Goal: Task Accomplishment & Management: Complete application form

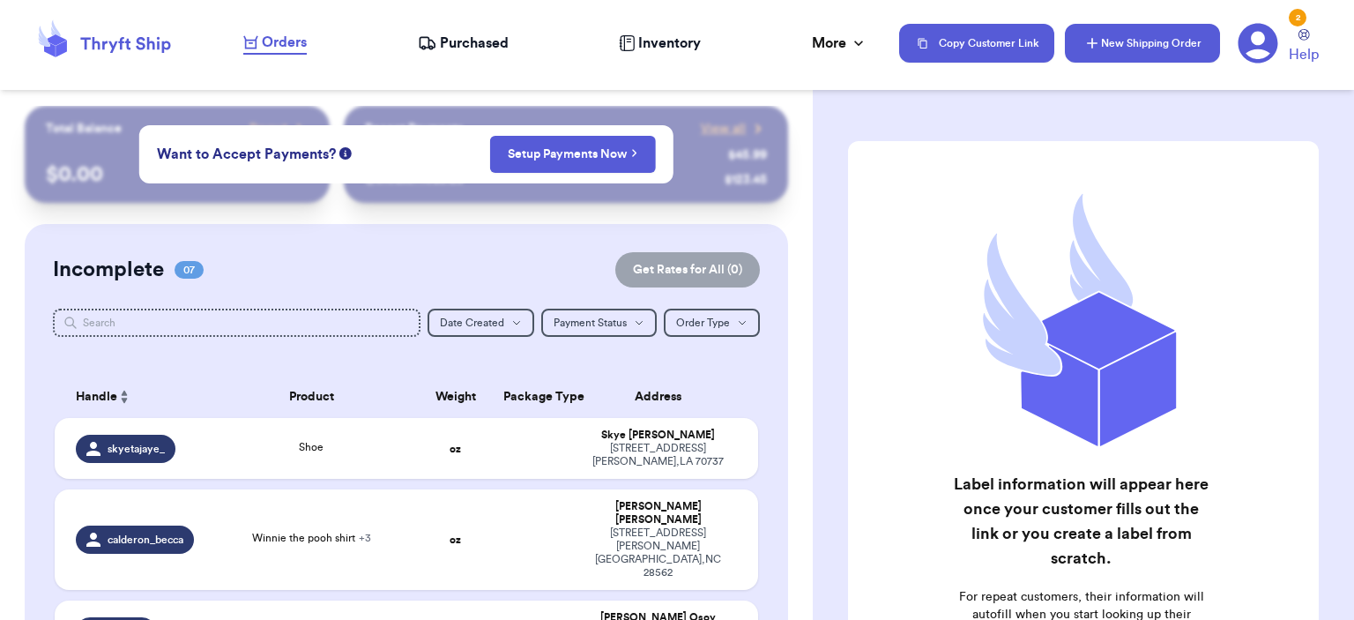
click at [844, 28] on button "New Shipping Order" at bounding box center [1142, 43] width 155 height 39
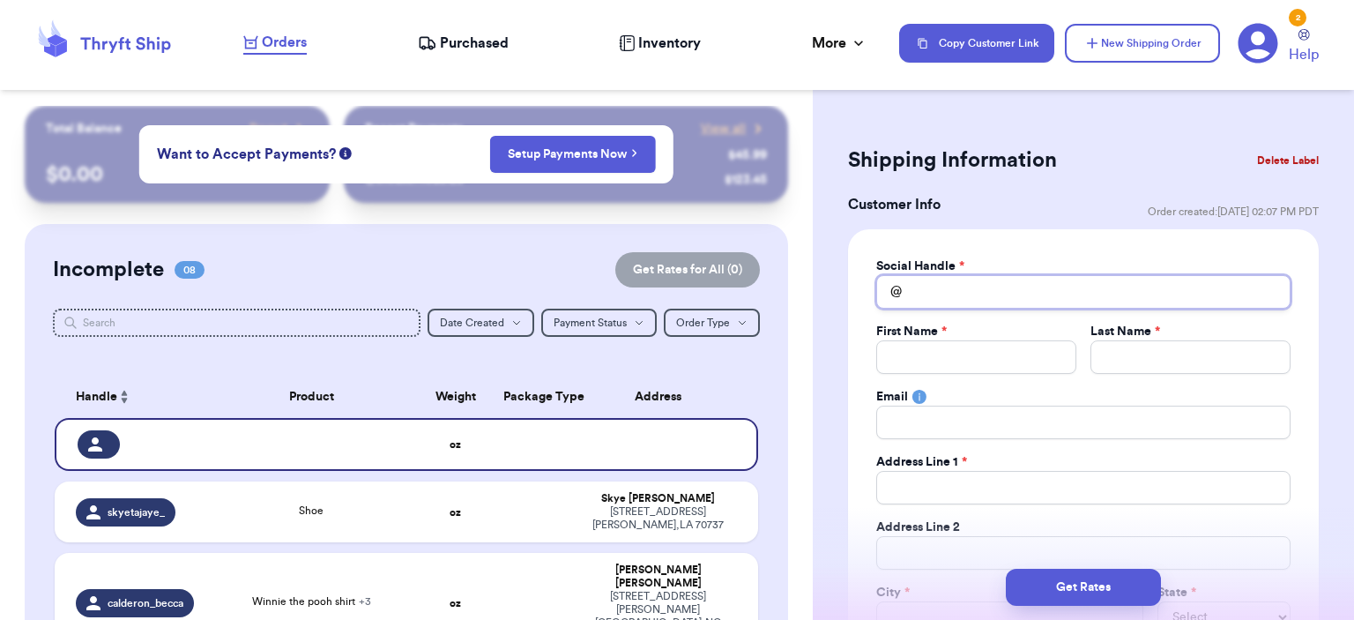
click at [844, 300] on input "Total Amount Paid" at bounding box center [1083, 291] width 414 height 33
type input "l"
type input "lo"
type input "lov"
type input "love"
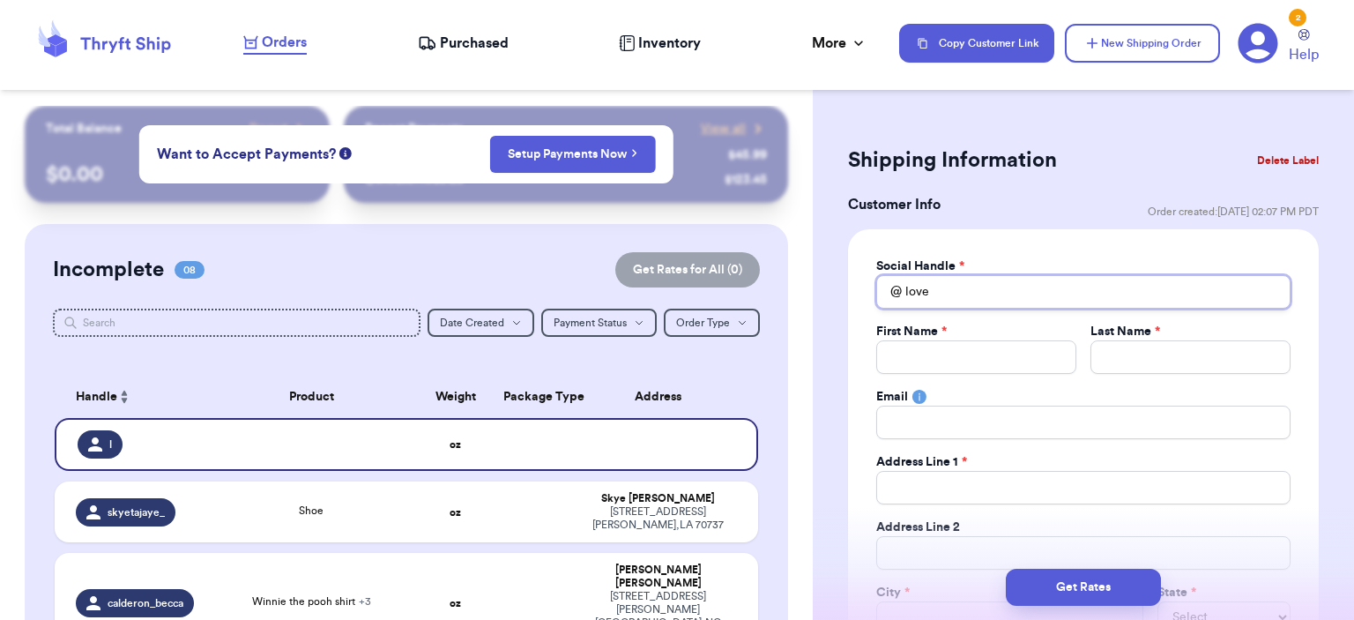
type input "lovel"
type input "lovely"
type input "lovelyb"
type input "lovelybe"
type input "lovelybee"
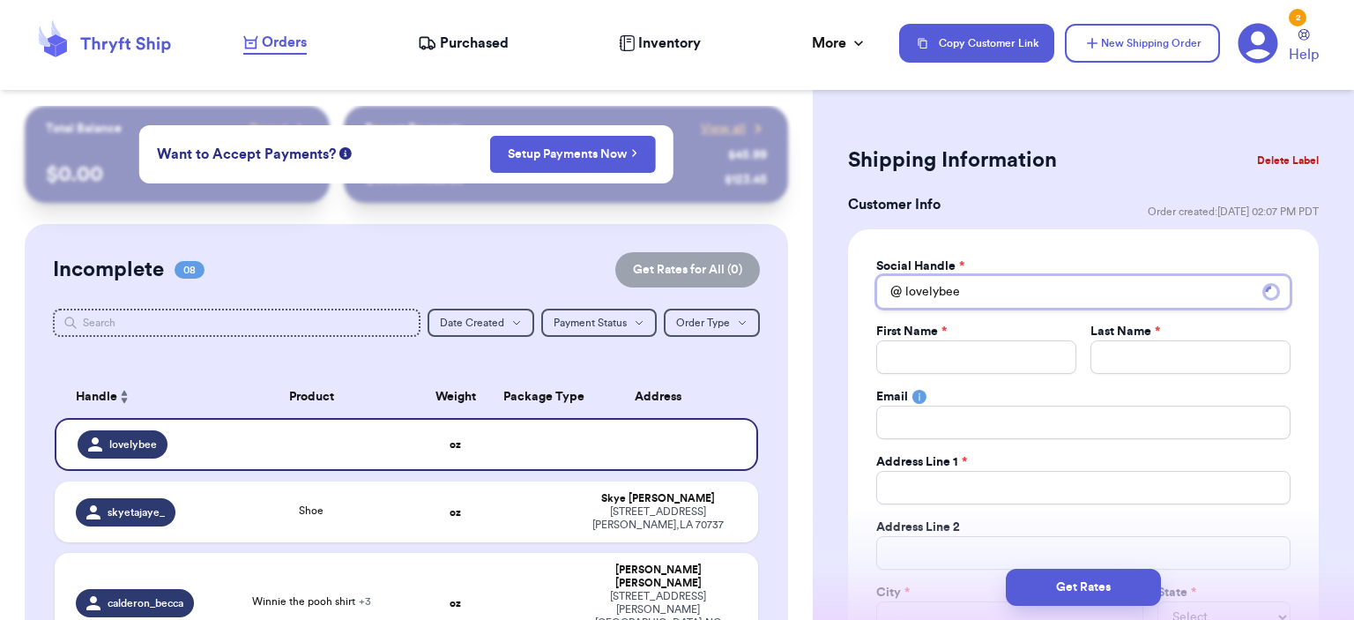
type input "lovelybeev"
type input "lovelybeevi"
type input "lovelybeevin"
type input "lovelybeevint"
type input "lovelybeevinta"
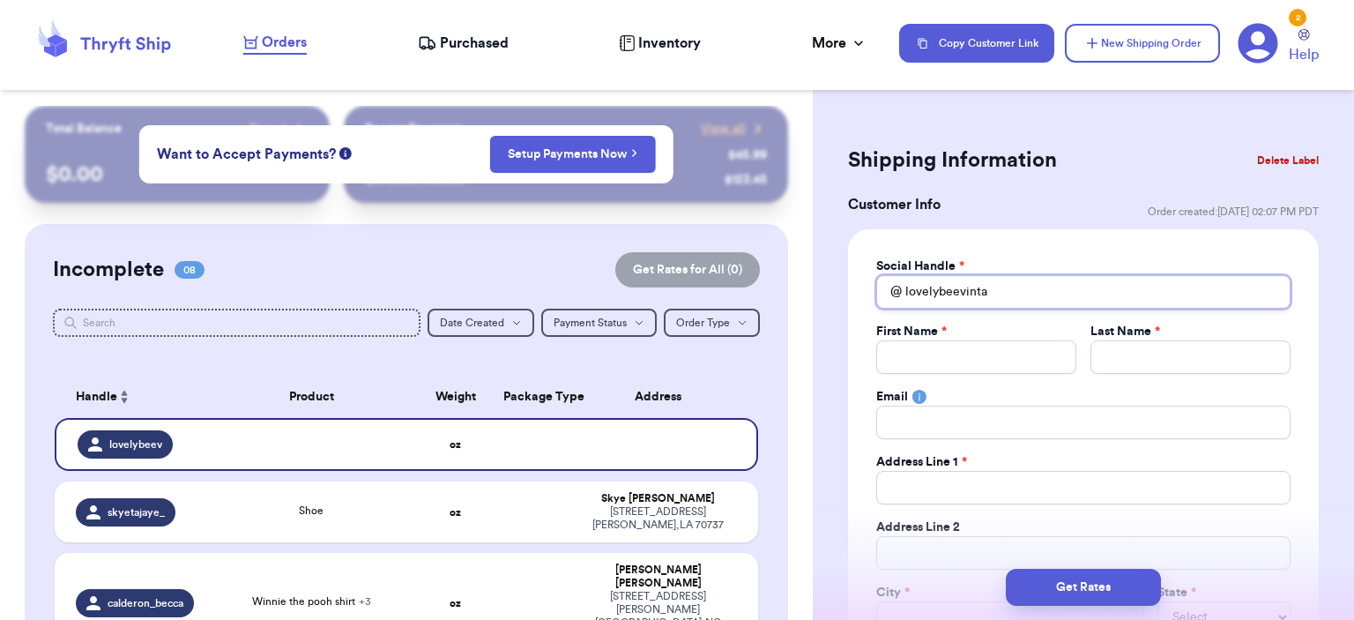
type input "lovelybeevintag"
type input "lovelybeevintage"
type input "J"
type input "Je"
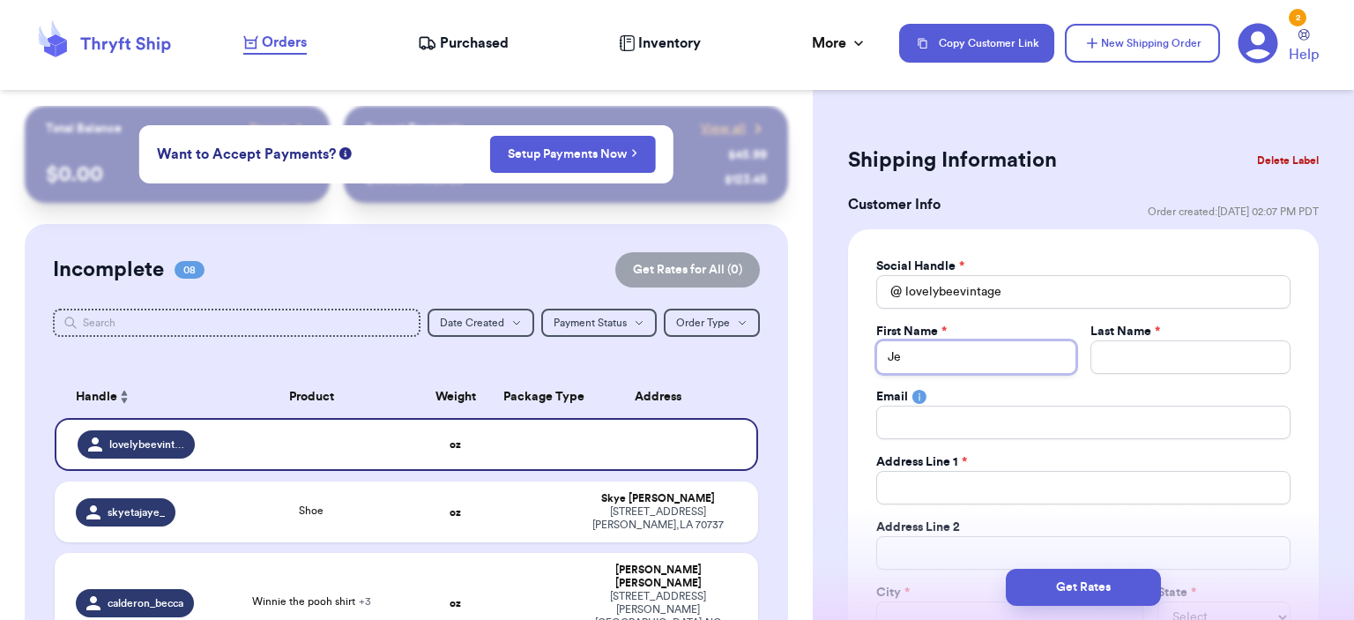
type input "Jem"
type input "Jemma"
type input "S"
type input "Sc"
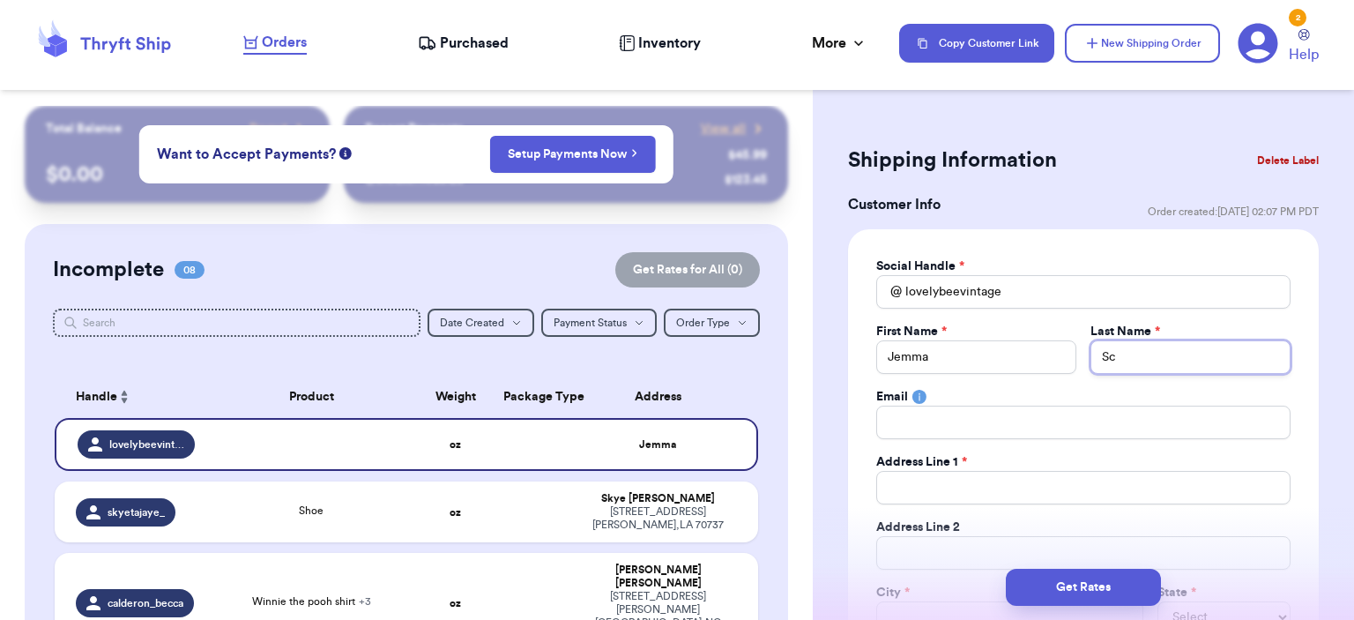
type input "Sch"
type input "Schn"
type input "Schne"
type input "Schnei"
type input "[PERSON_NAME]"
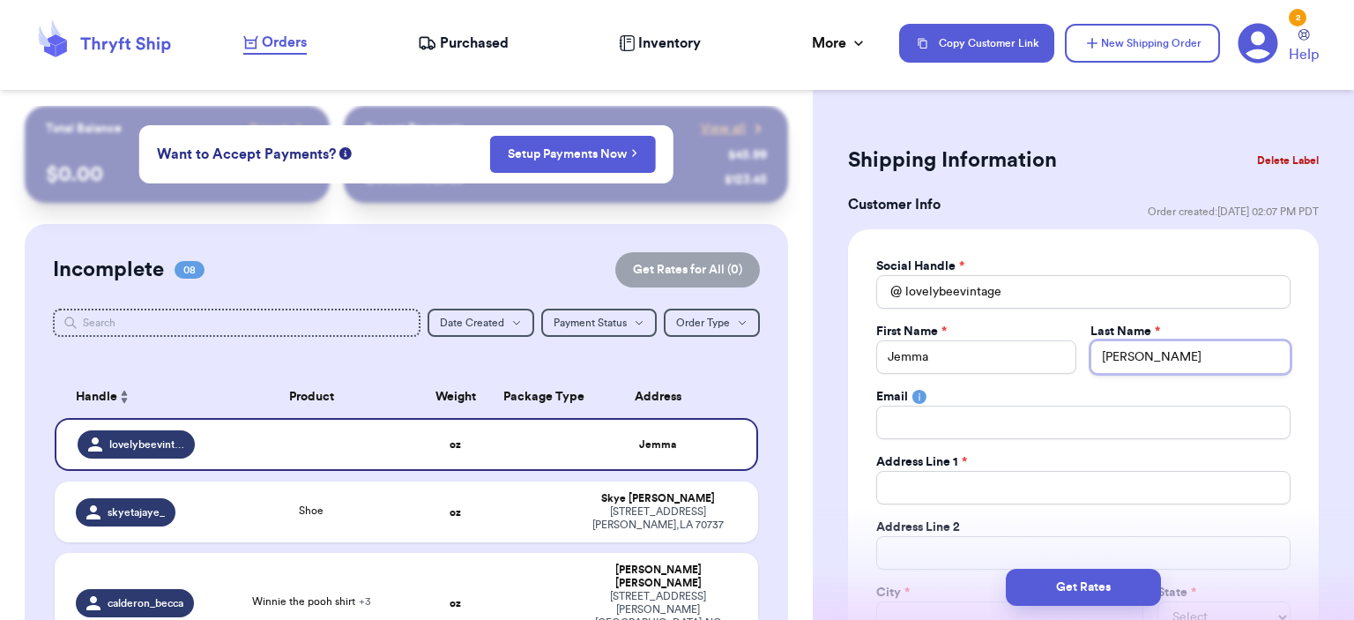
type input "Schneide"
type input "[PERSON_NAME]"
type input "j"
type input "je"
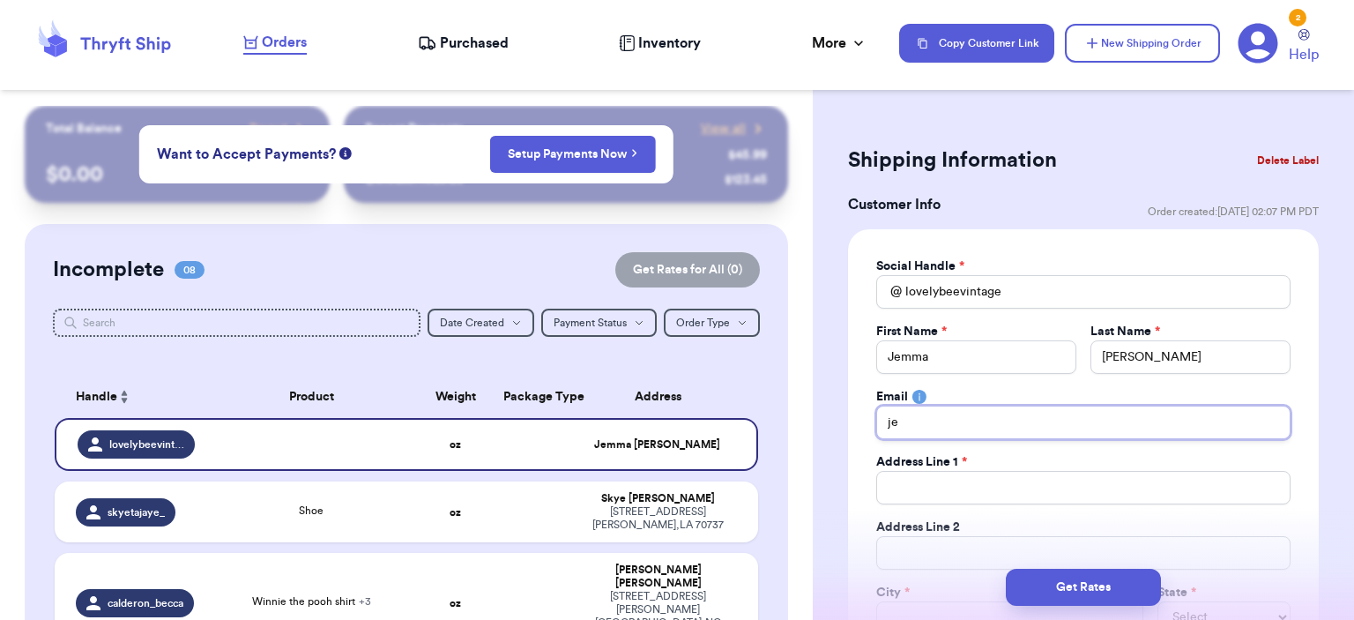
type input "jem"
type input "jemm"
type input "jemma"
type input "jemmac"
type input "jemmacl"
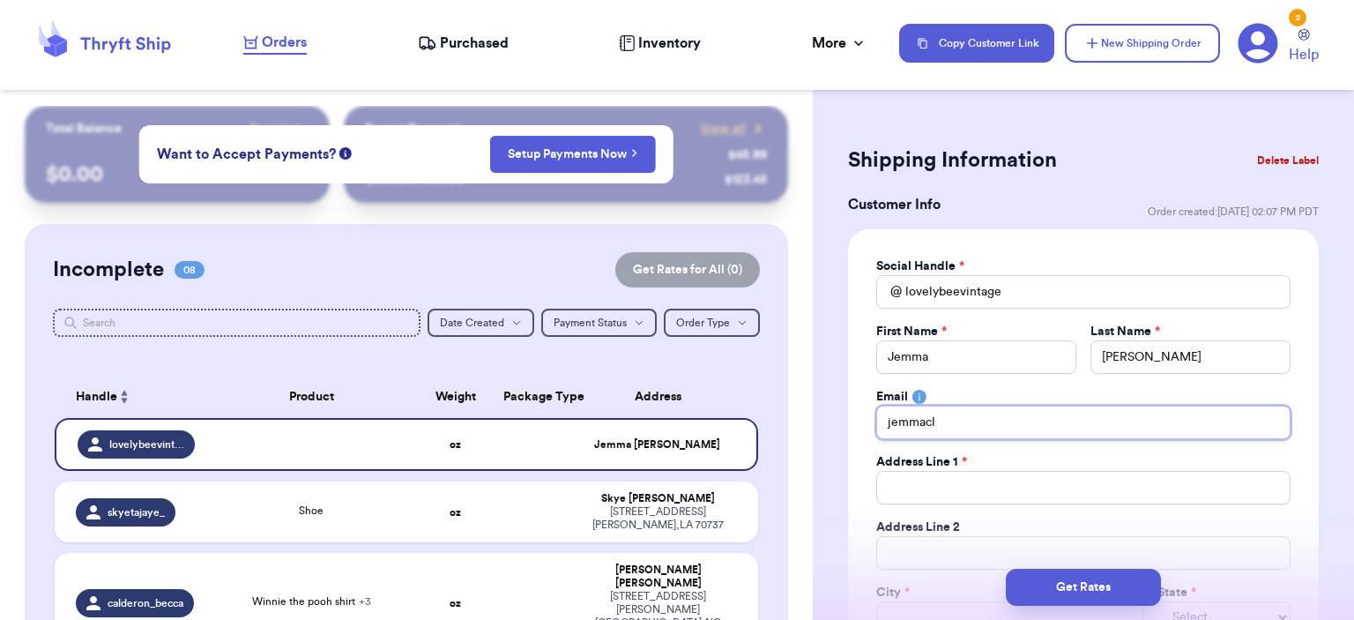
type input "jemmacla"
type input "jemmaclar"
type input "jemmaclari"
type input "jemmaclarie"
type input "jemmaclari"
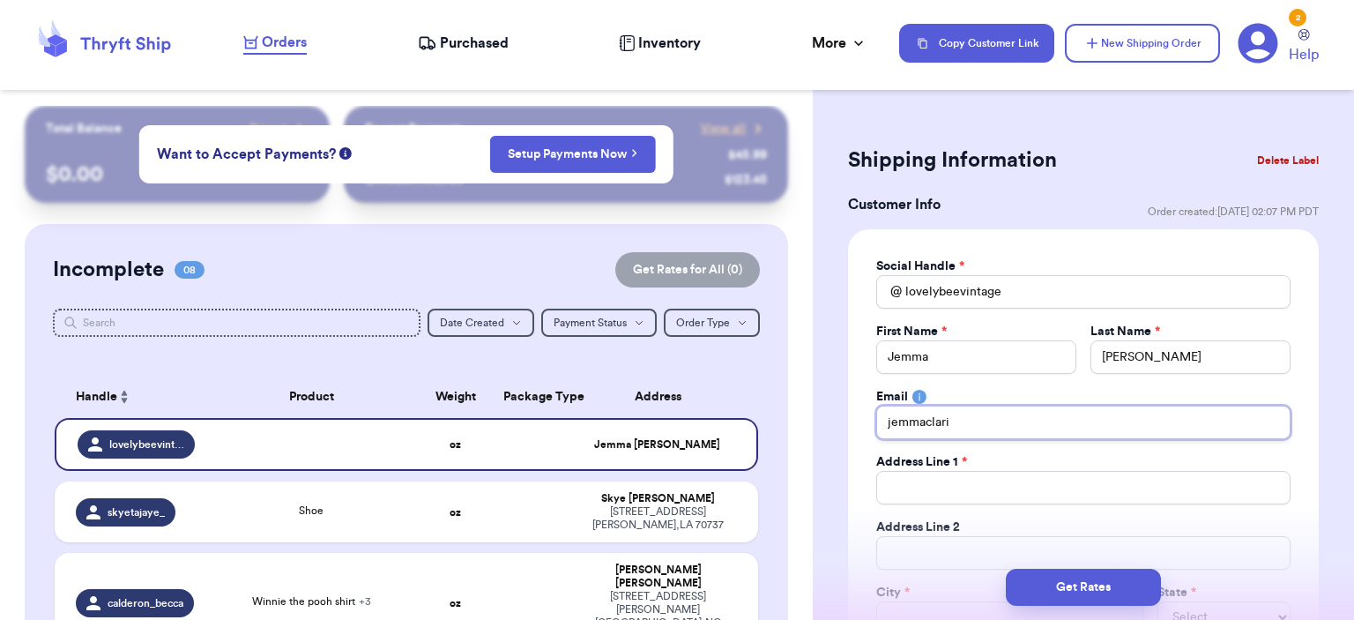
type input "jemmaclar"
type input "jemmacla"
type input "jemmaclai"
type input "jemmaclair"
type input "jemmaclaire"
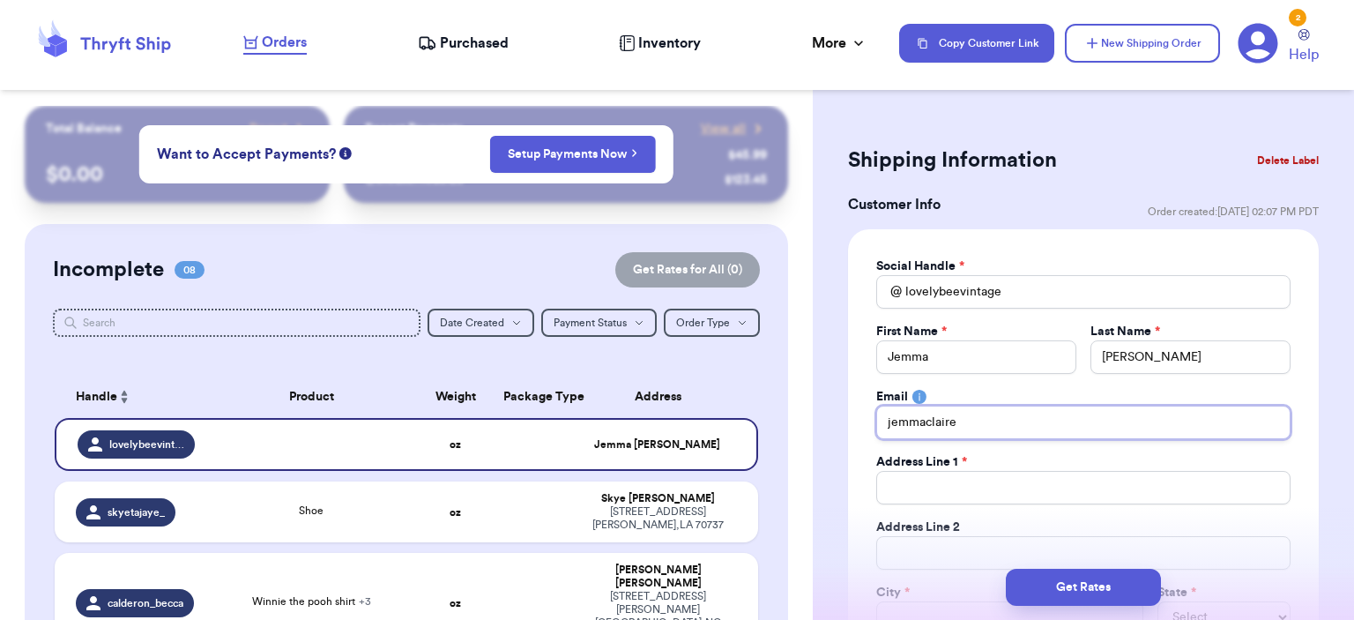
type input "jemmaclaires"
type input "jemmaclairesu"
type input "jemmaclairesut"
type input "jemmaclairesutt"
type input "jemmaclairesutto"
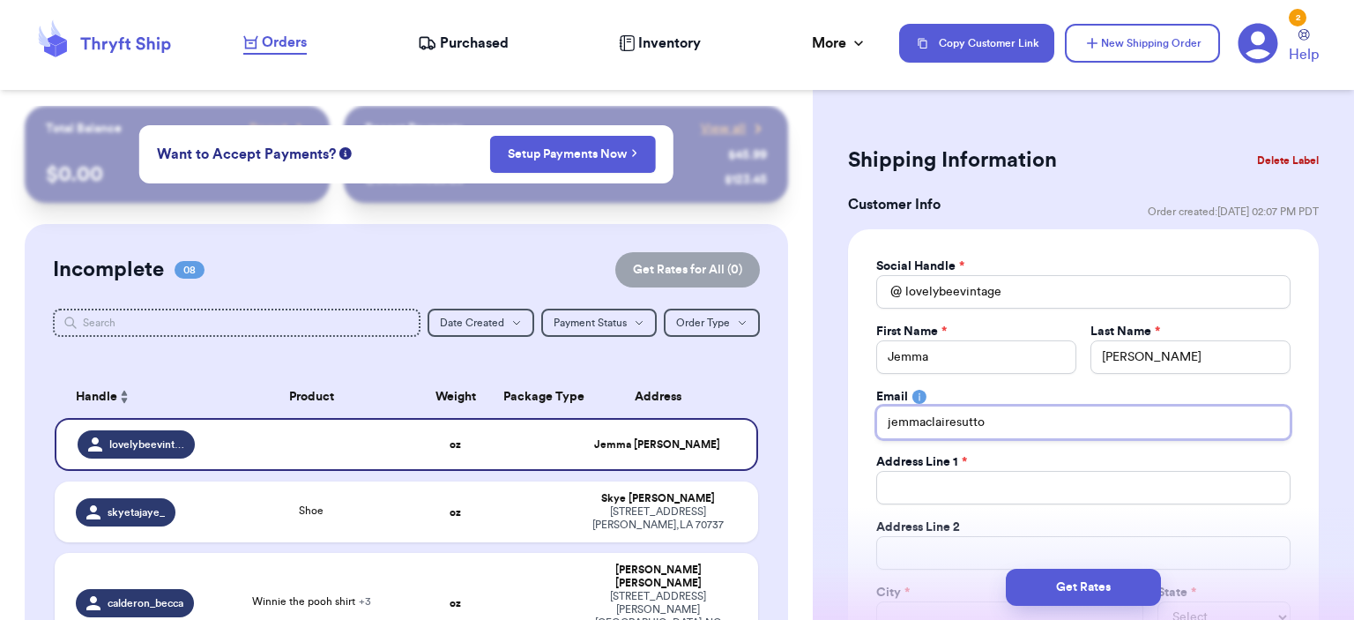
type input "jemmaclairesutton"
type input "jemmaclairesutton@"
type input "jemmaclairesutton@g"
type input "jemmaclairesutton@gm"
type input "jemmaclairesutton@gma"
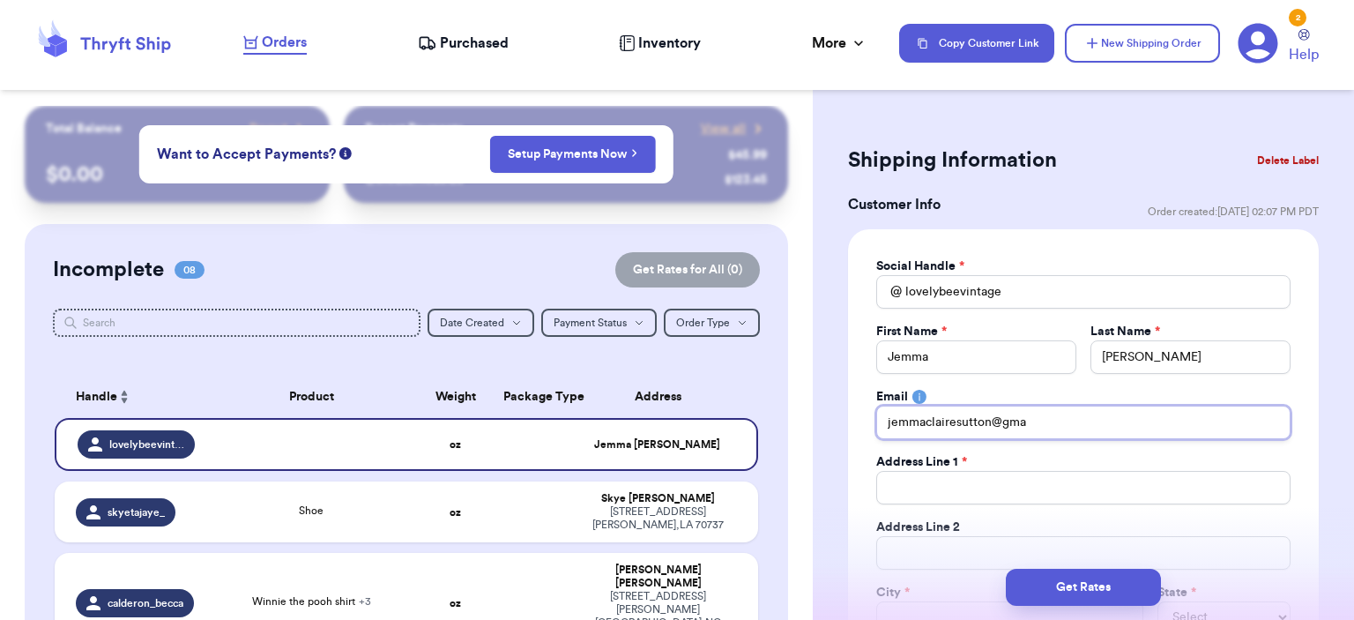
type input "jemmaclairesutton@gmai"
type input "[EMAIL_ADDRESS]"
type input "[EMAIL_ADDRESS]."
type input "jemmaclairesutton@gmail.c"
type input "[EMAIL_ADDRESS][DOMAIN_NAME]"
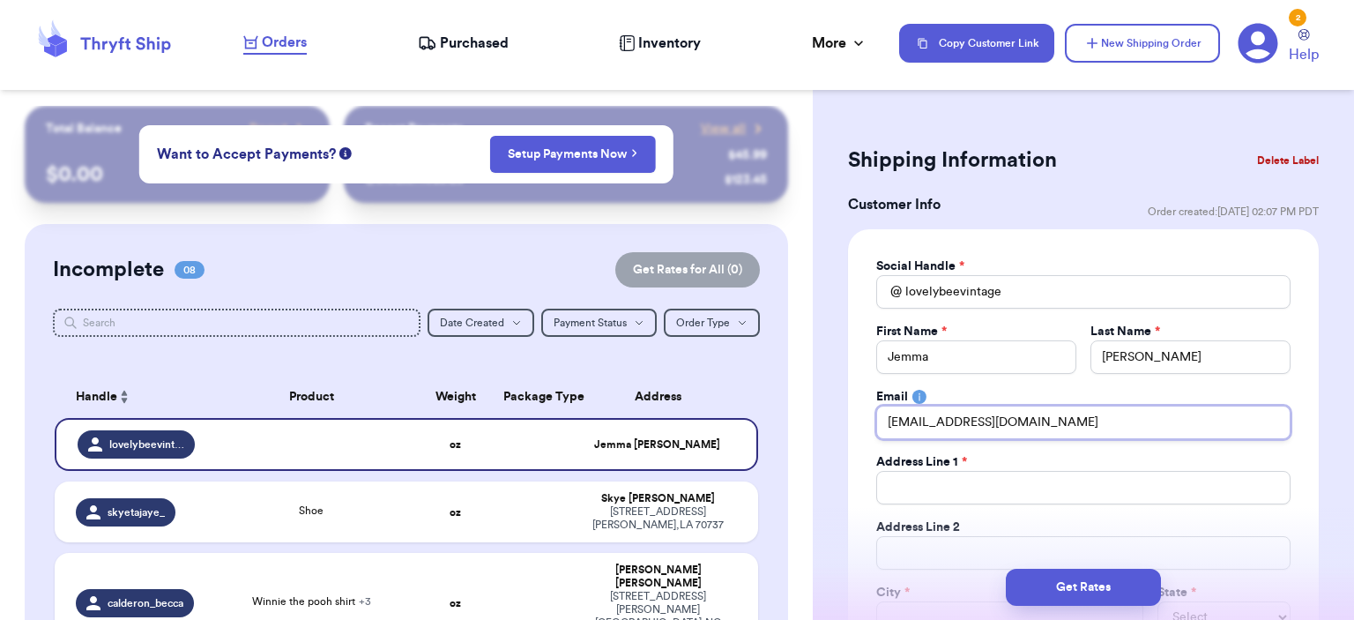
type input "[EMAIL_ADDRESS][DOMAIN_NAME]"
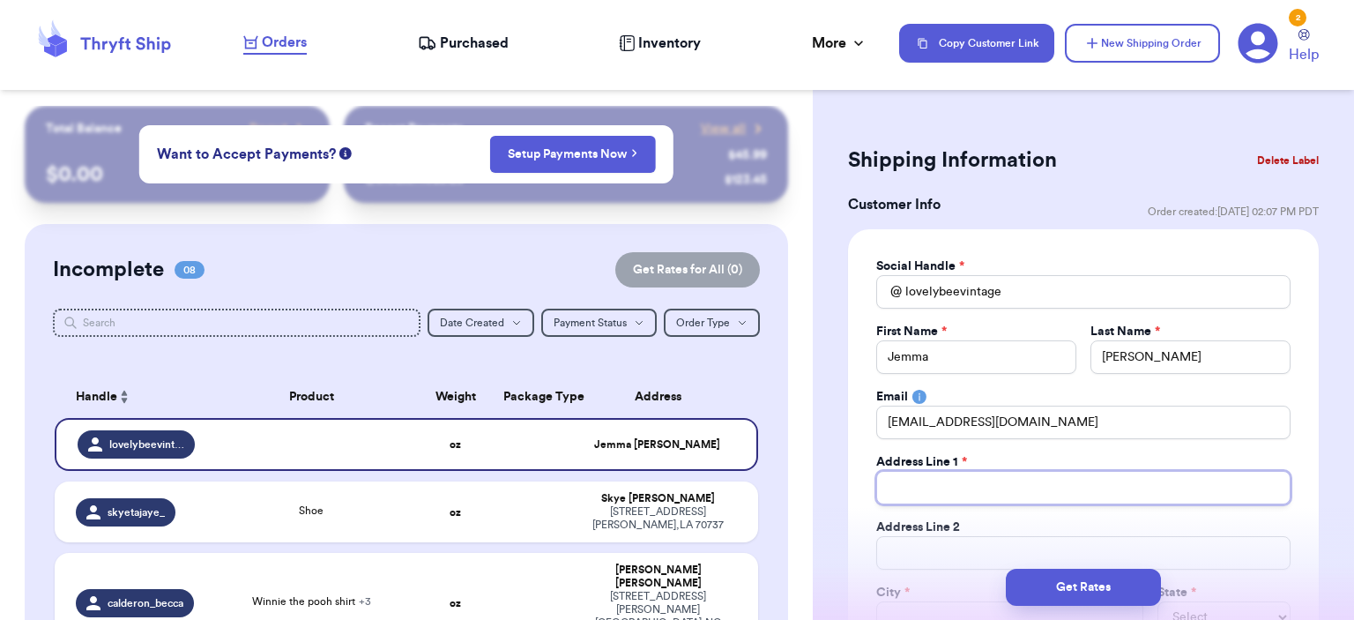
type input "5"
type input "5 P"
type input "5 Pe"
type input "5 Pen"
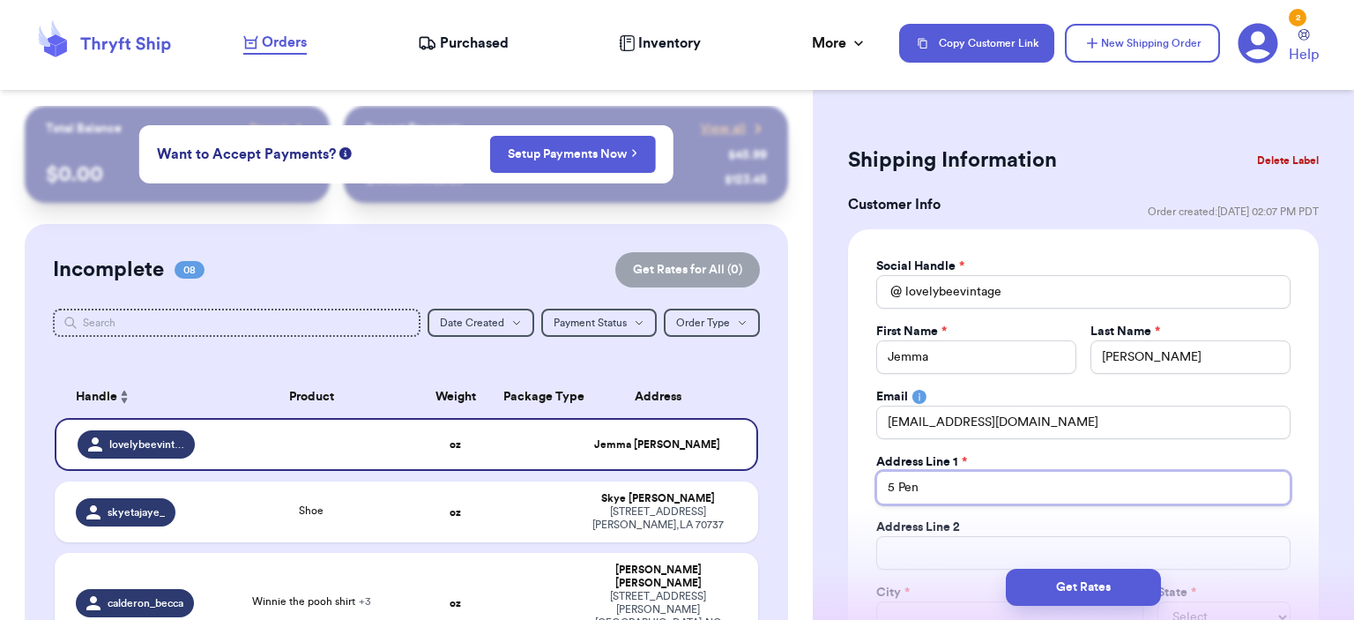
type input "5 Penf"
type input "5 Penfr"
type input "5 Penfro"
type input "5 Penfro D"
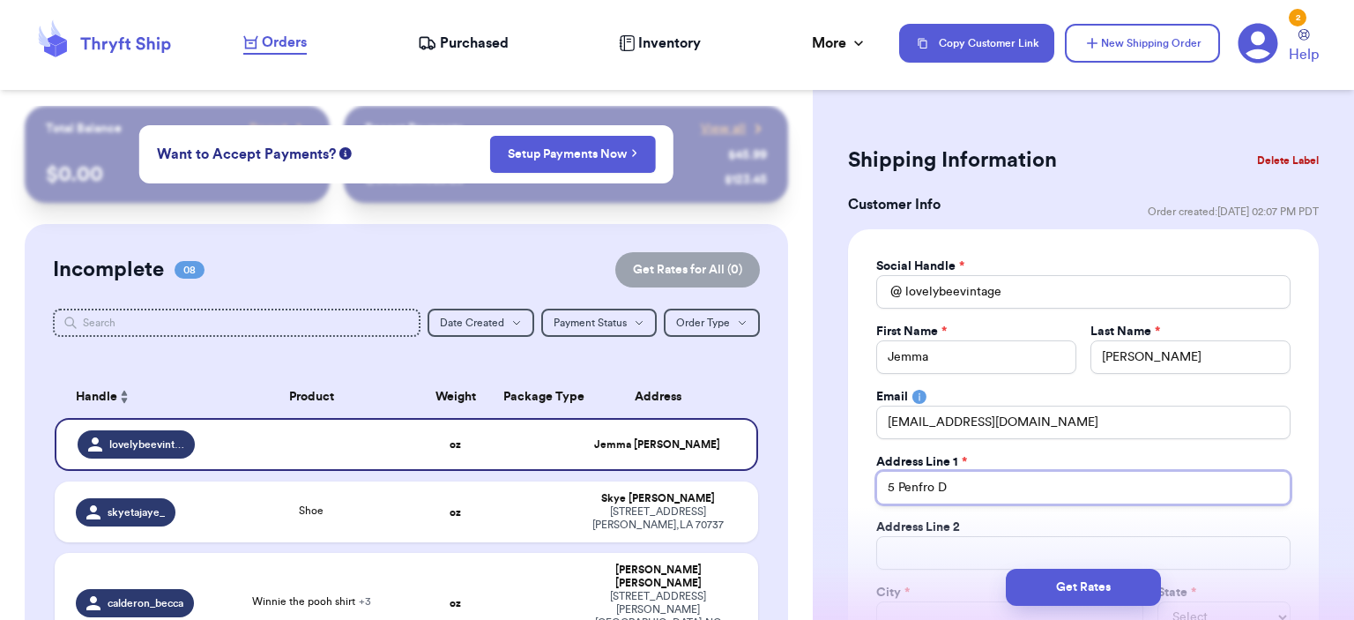
type input "5 Penfro Dr"
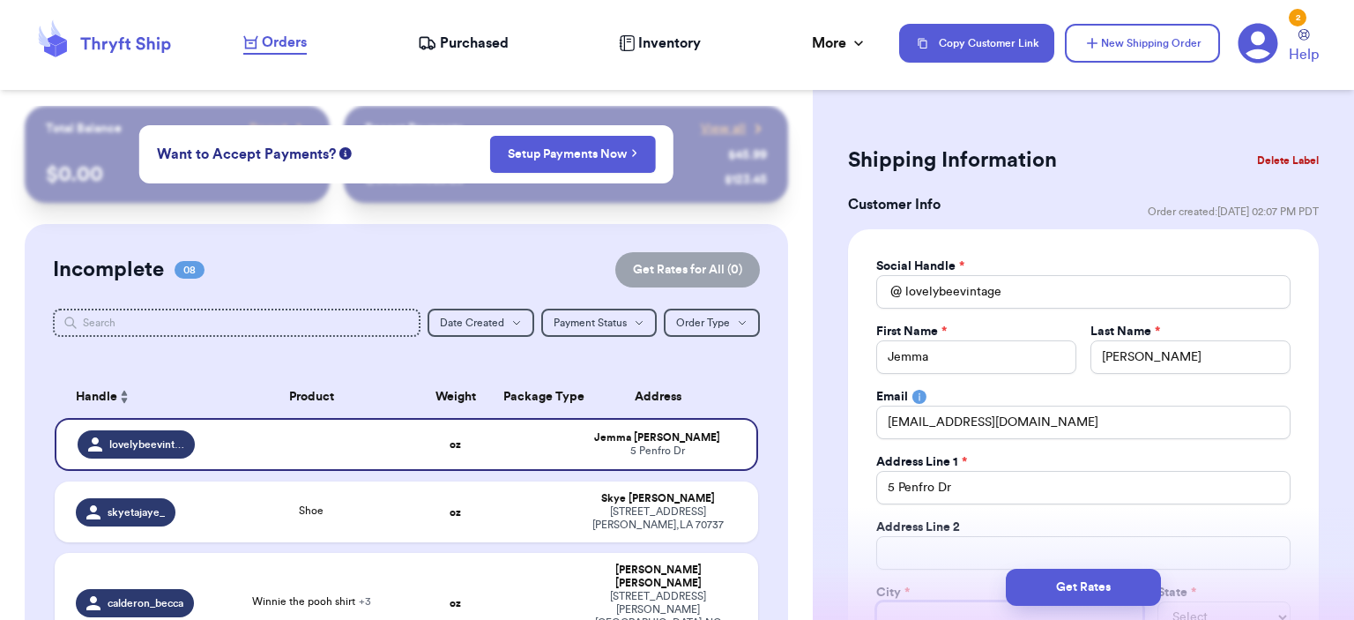
scroll to position [12, 0]
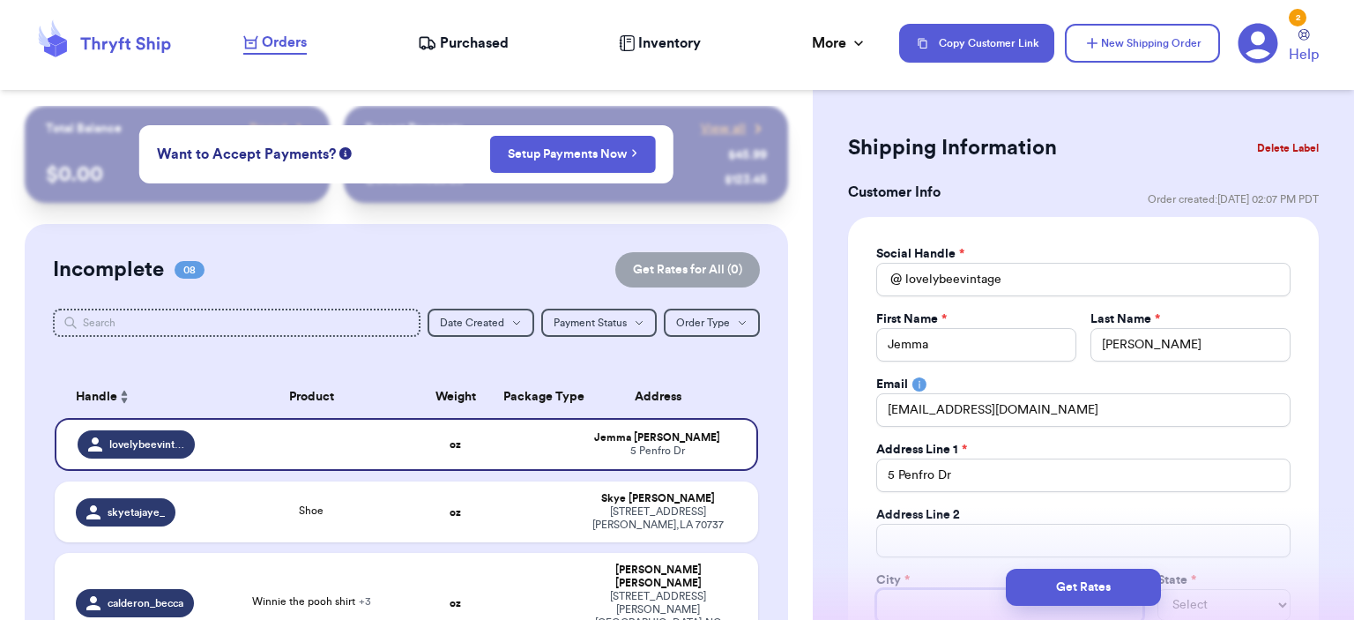
type input "I"
type input "Io"
type input "Iow"
type input "[US_STATE]"
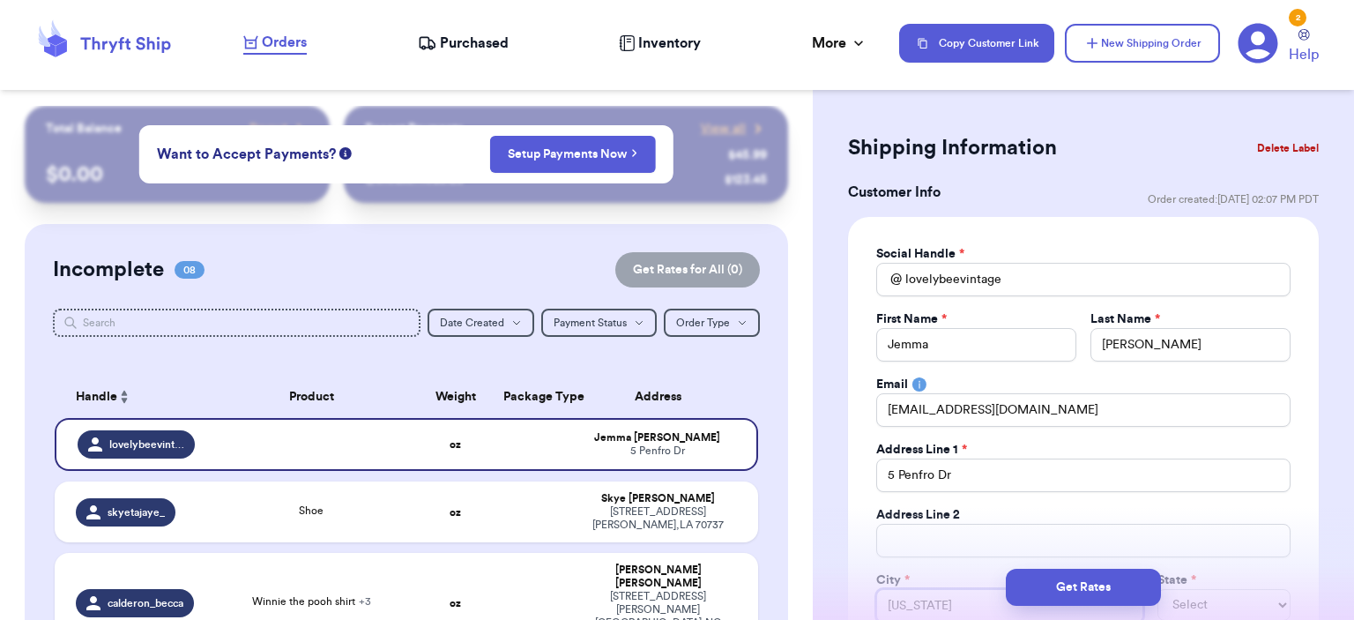
type input "[US_STATE] C"
type input "[US_STATE] Ci"
type input "[US_STATE] Cit"
type input "[US_STATE][GEOGRAPHIC_DATA]"
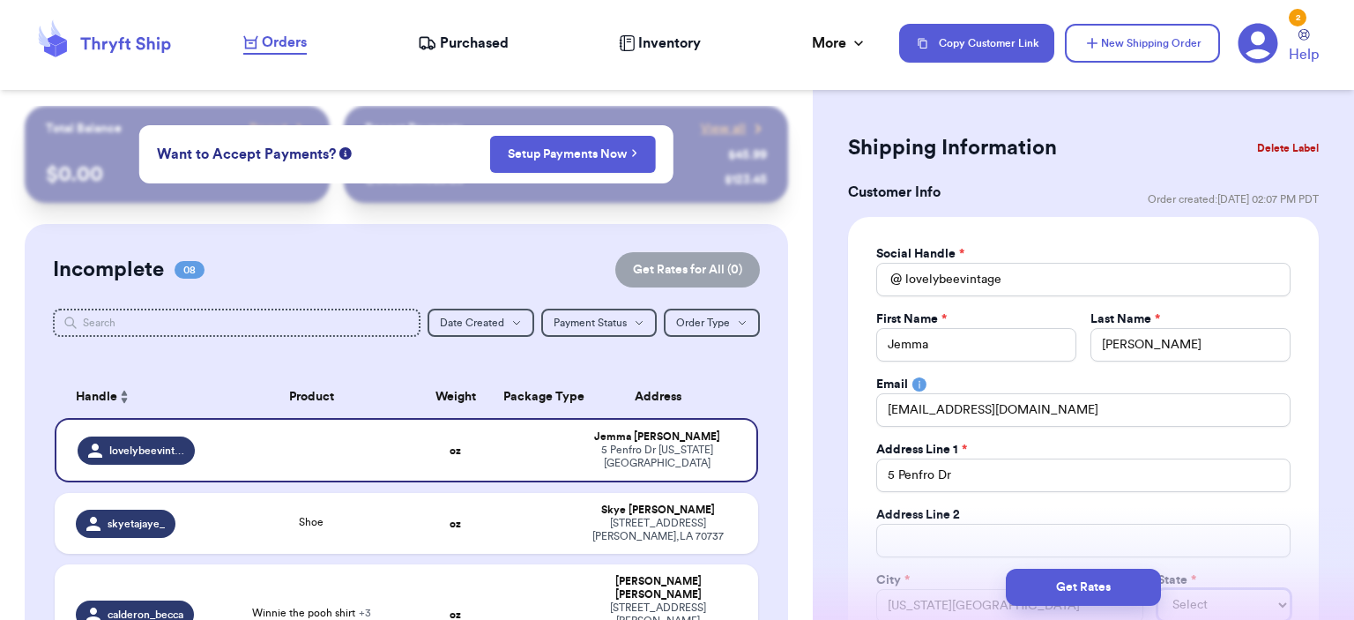
select select "ID"
select select "IA"
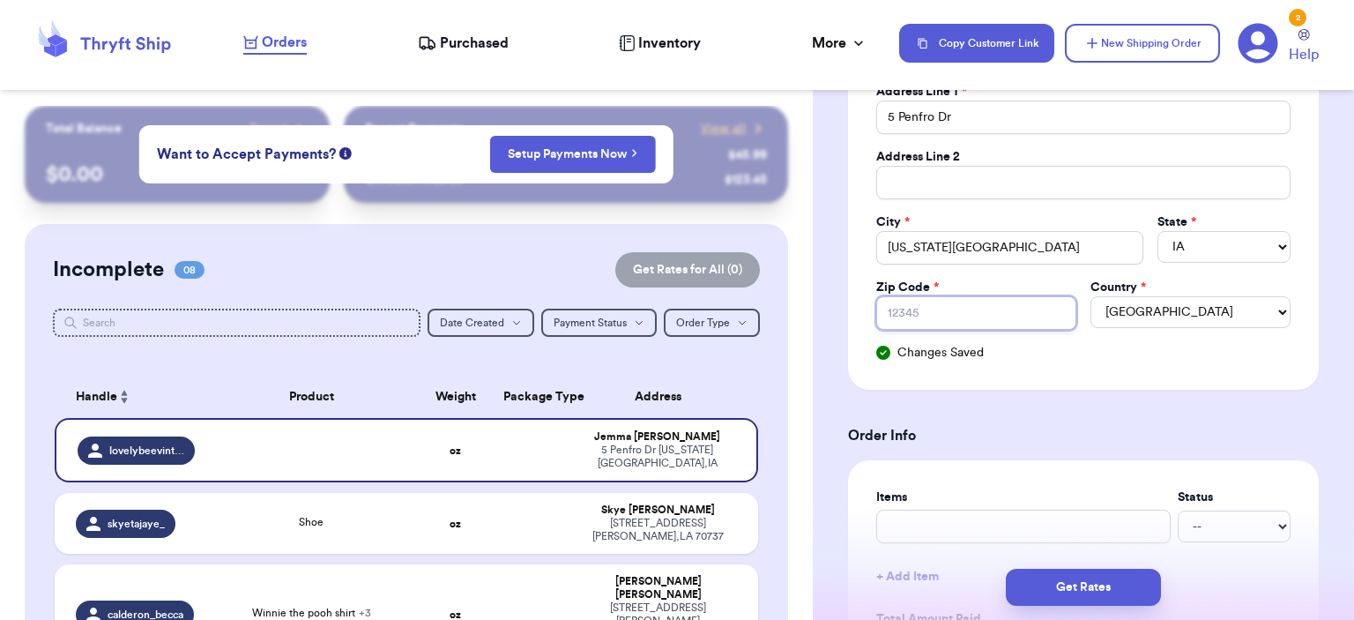
click at [844, 305] on input "Zip Code *" at bounding box center [976, 312] width 200 height 33
type input "5"
type input "52"
type input "522"
type input "5224"
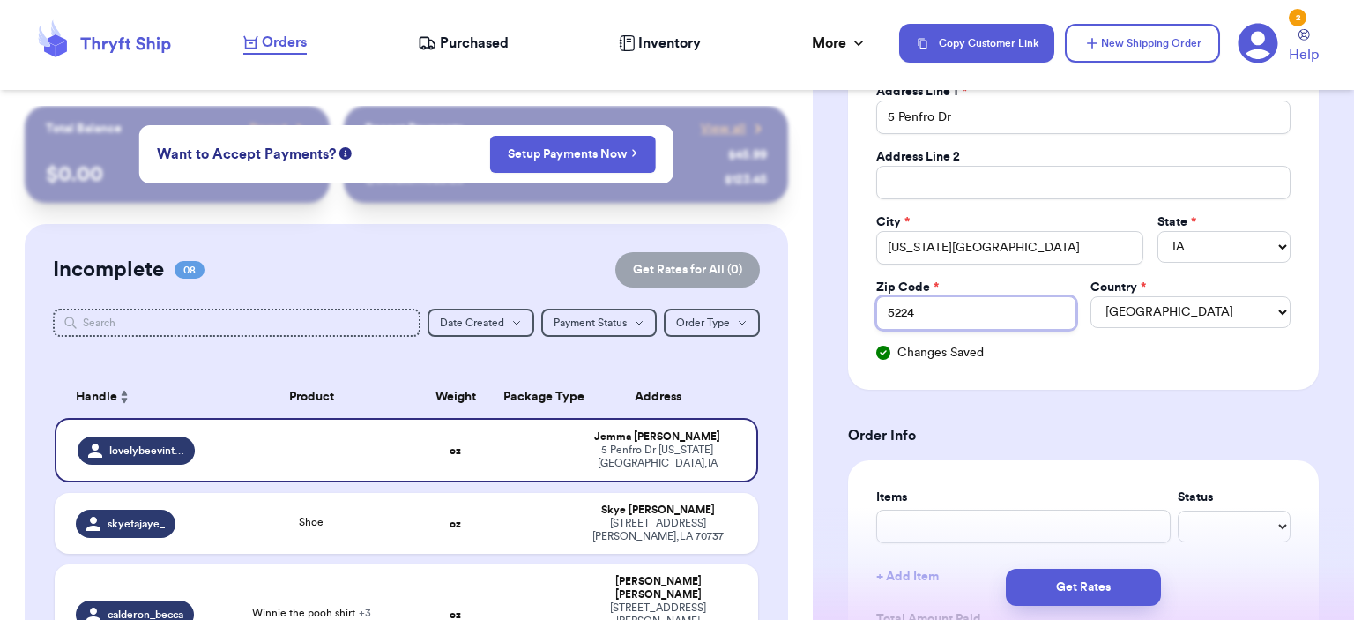
type input "52246"
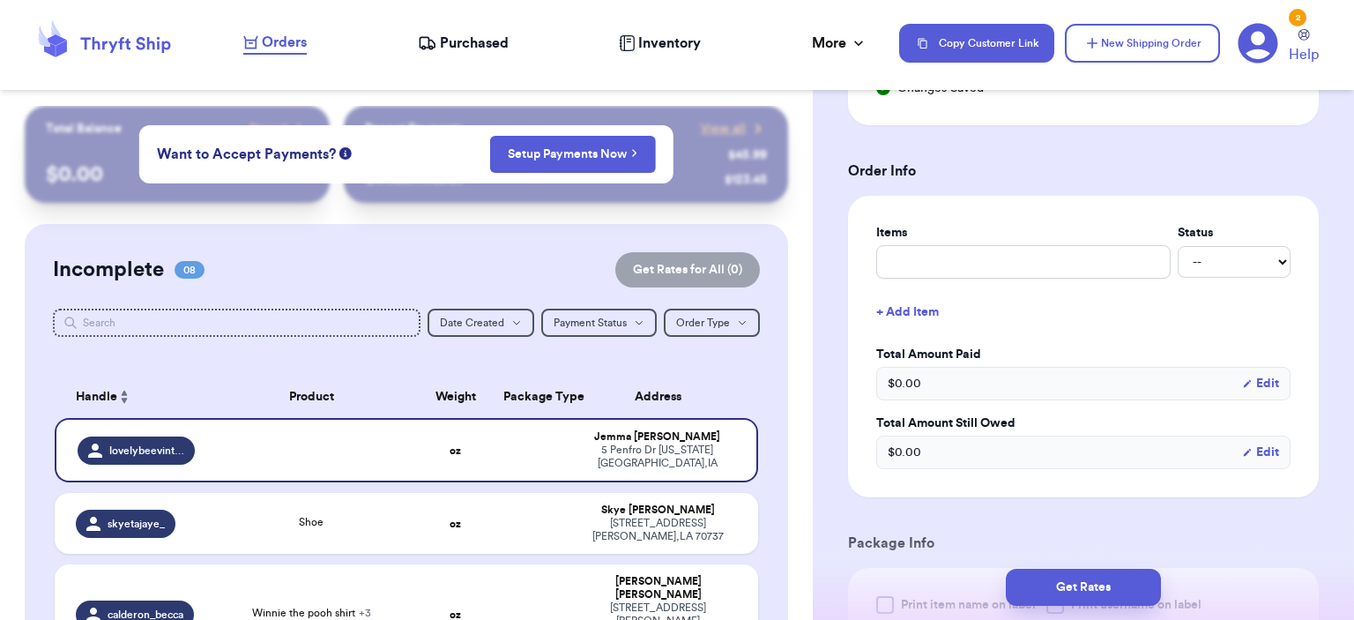
type input "52246"
click at [844, 267] on input "text" at bounding box center [1023, 261] width 294 height 33
type input "s"
type input "se"
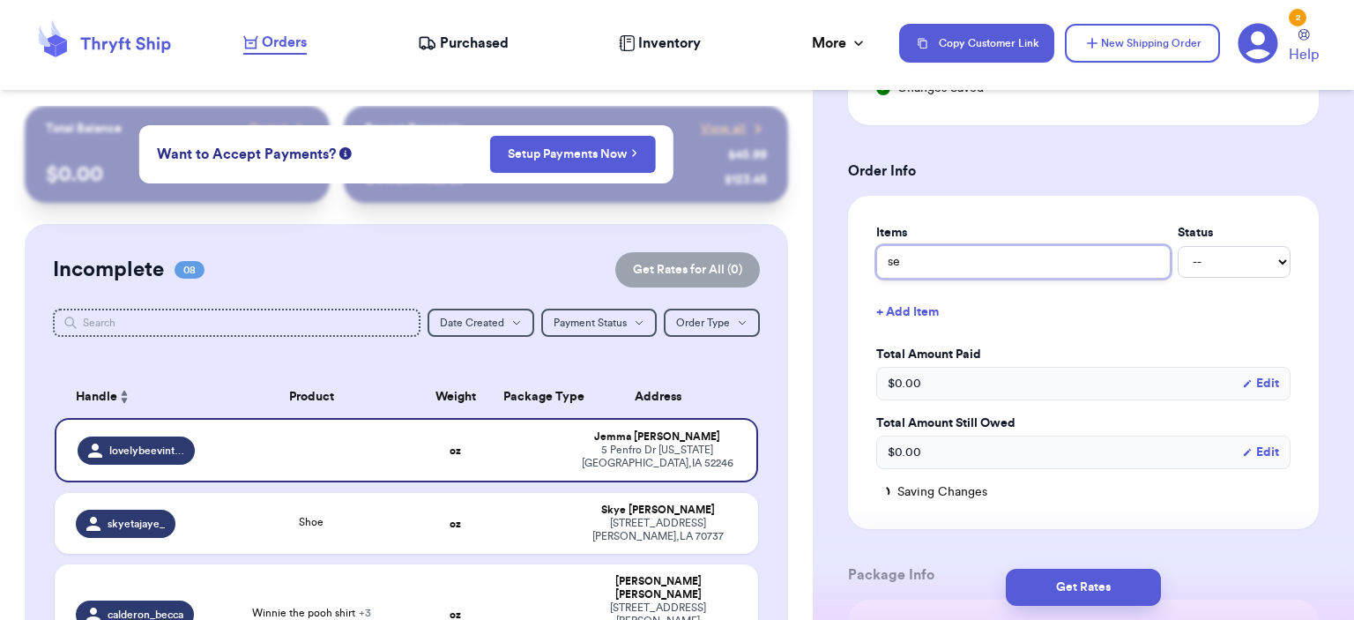
type input "set"
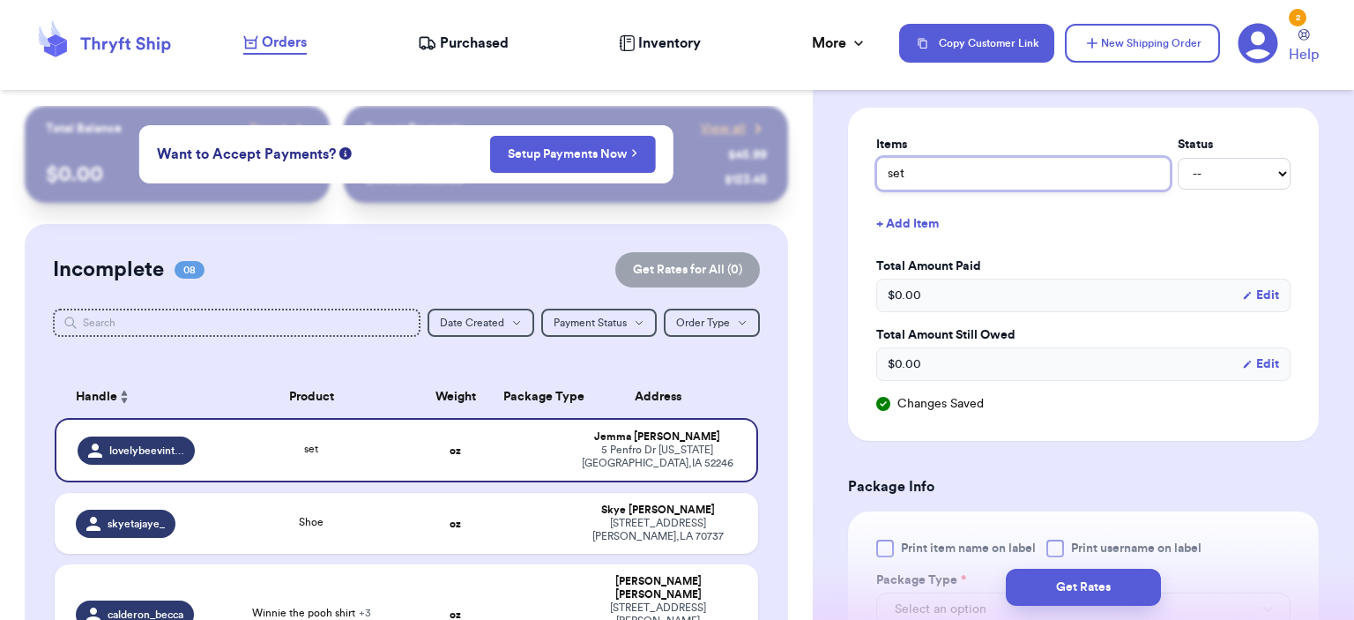
scroll to position [1075, 0]
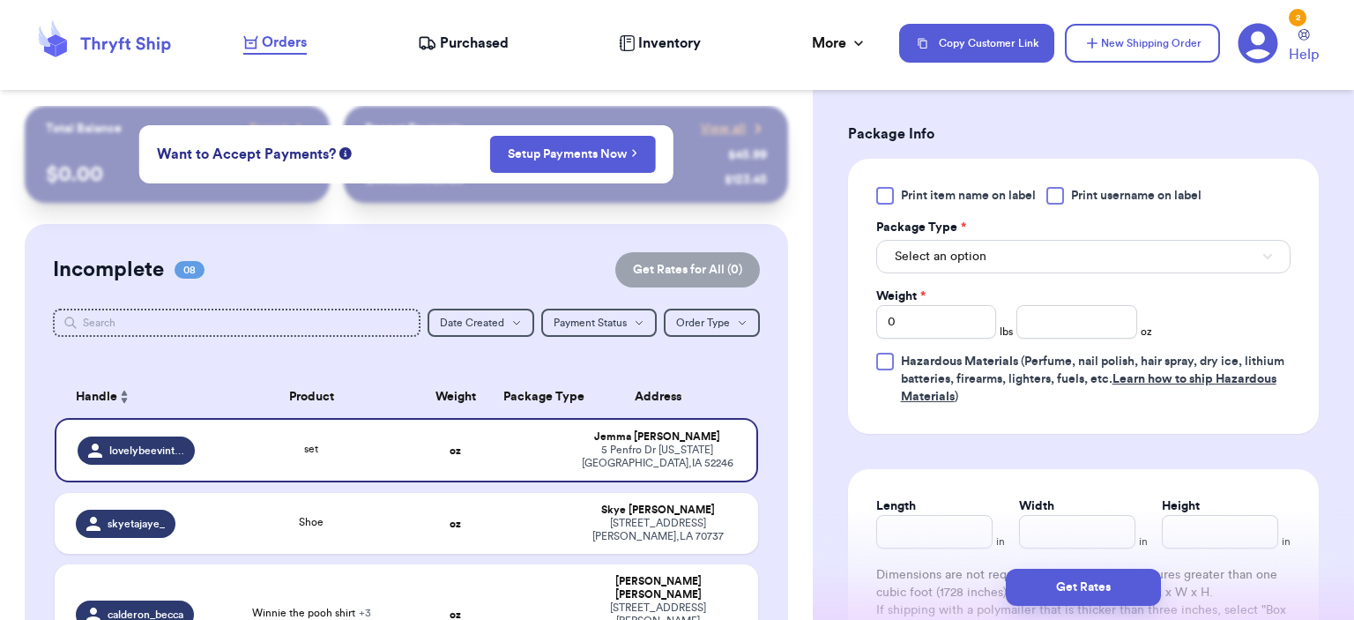
type input "set"
click at [844, 225] on label "Package Type *" at bounding box center [921, 228] width 90 height 18
click at [844, 236] on div "Select an option" at bounding box center [1083, 254] width 414 height 37
click at [844, 240] on button "Select an option" at bounding box center [1083, 256] width 414 height 33
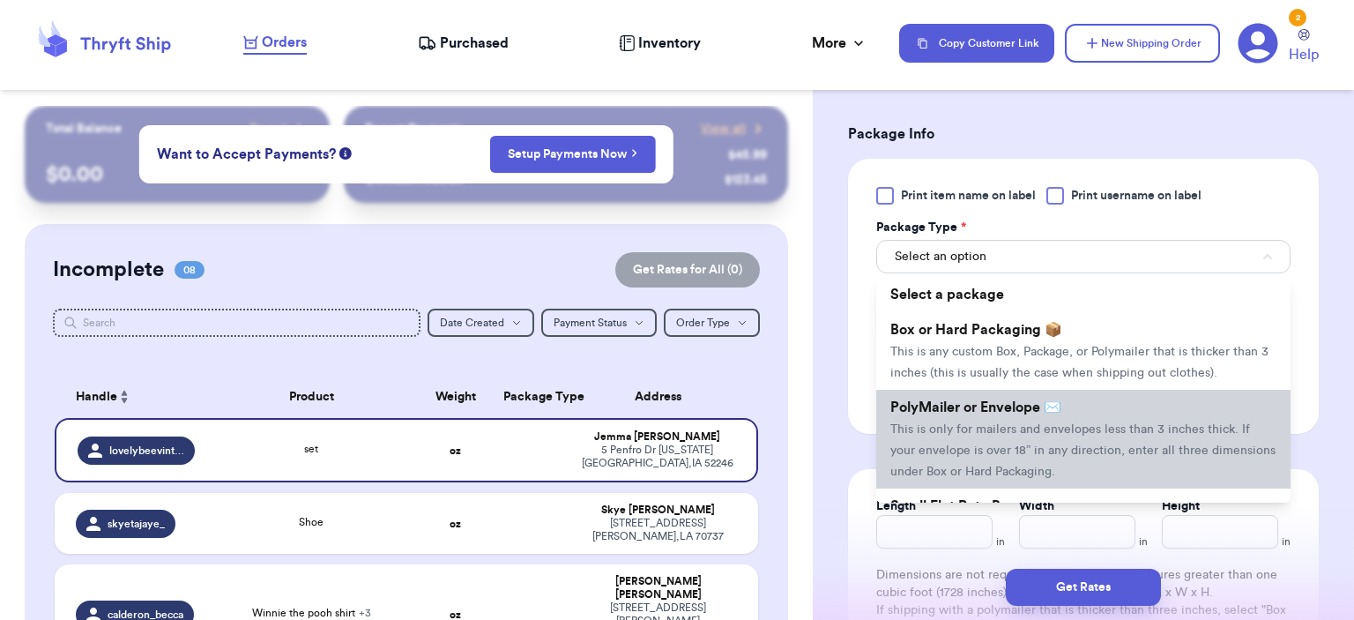
click at [844, 433] on li "PolyMailer or Envelope ✉️ This is only for mailers and envelopes less than 3 in…" at bounding box center [1083, 439] width 414 height 99
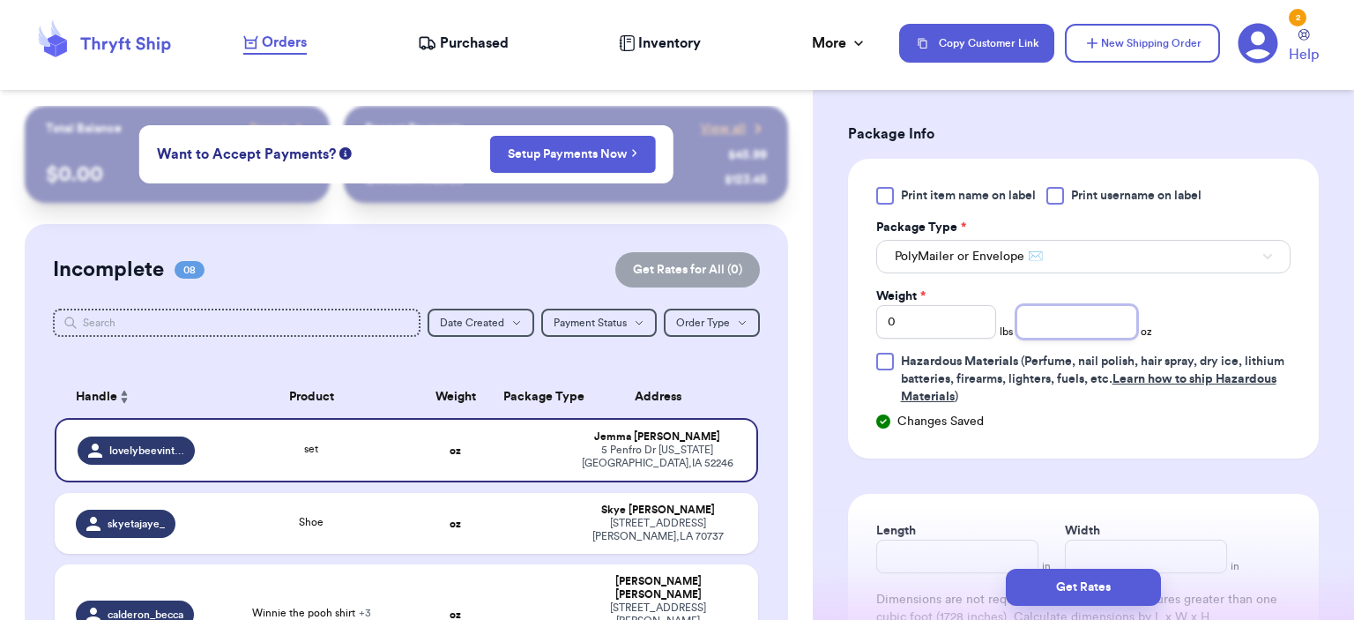
click at [844, 327] on input "number" at bounding box center [1076, 321] width 121 height 33
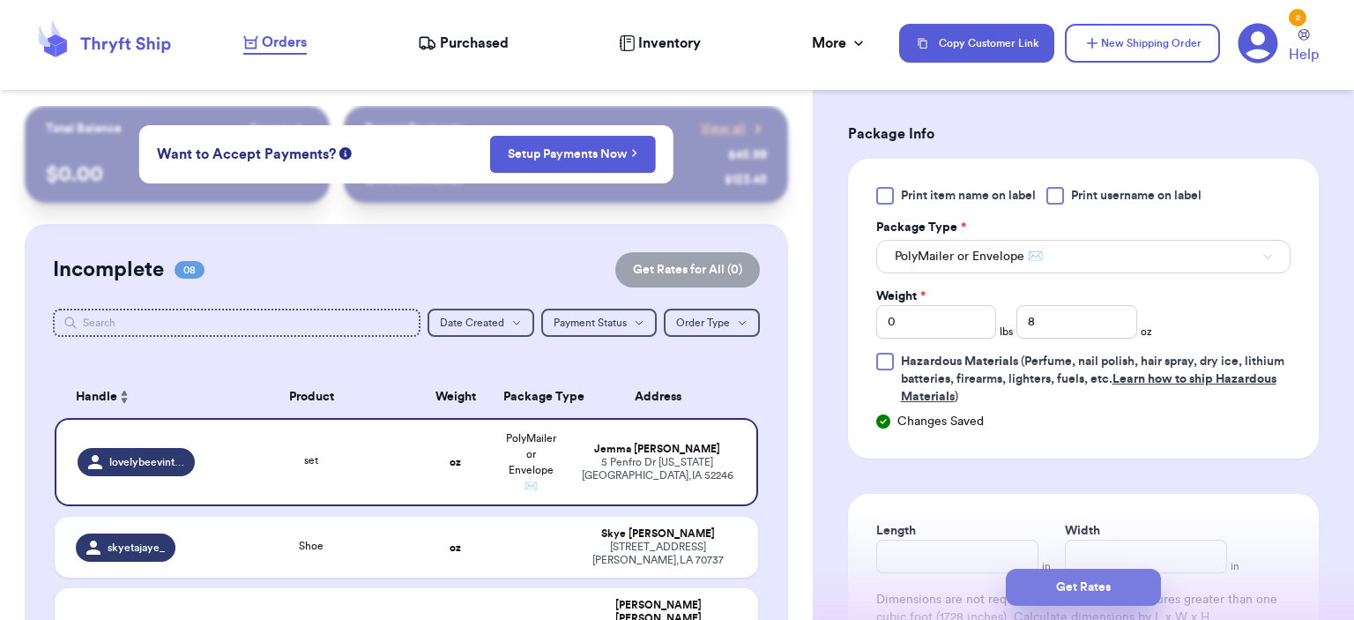
click at [844, 587] on button "Get Rates" at bounding box center [1083, 586] width 155 height 37
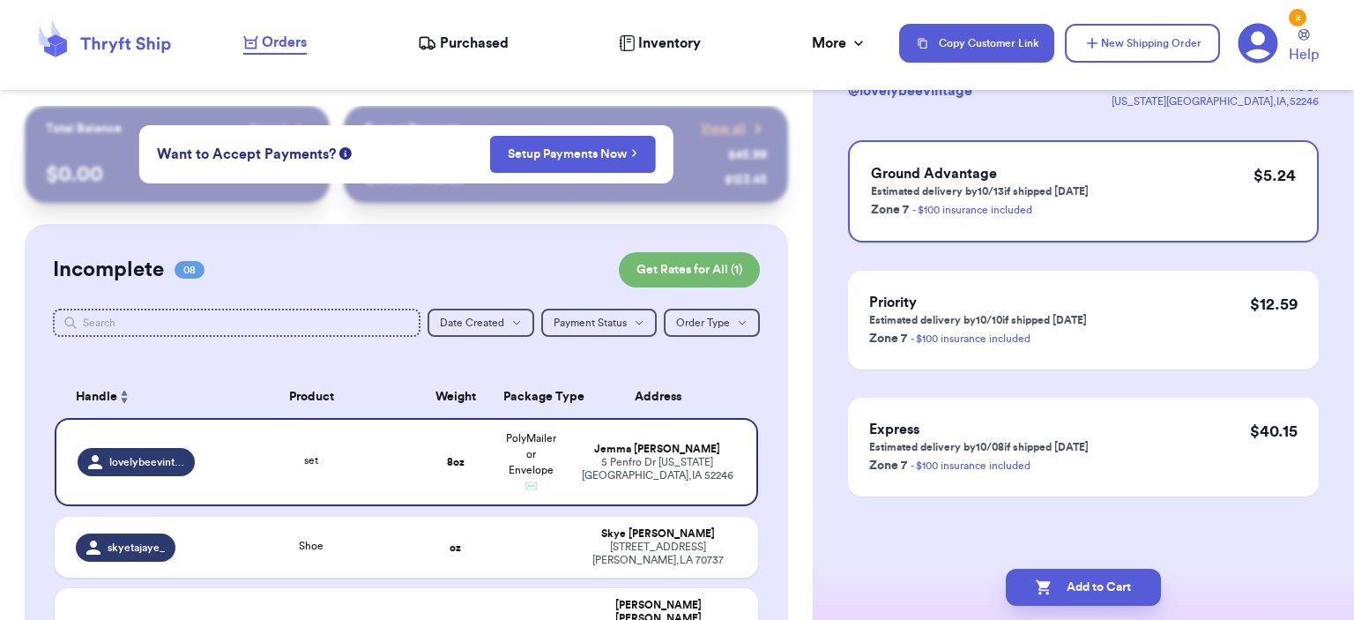
scroll to position [0, 0]
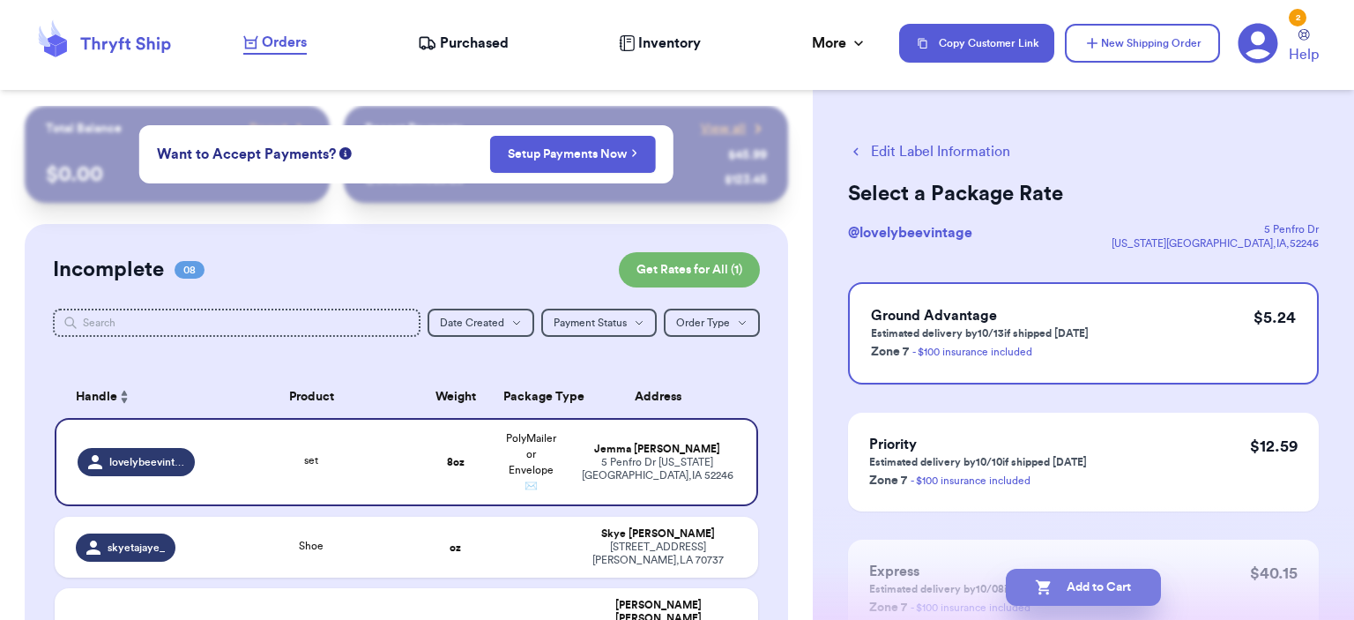
click at [844, 588] on button "Add to Cart" at bounding box center [1083, 586] width 155 height 37
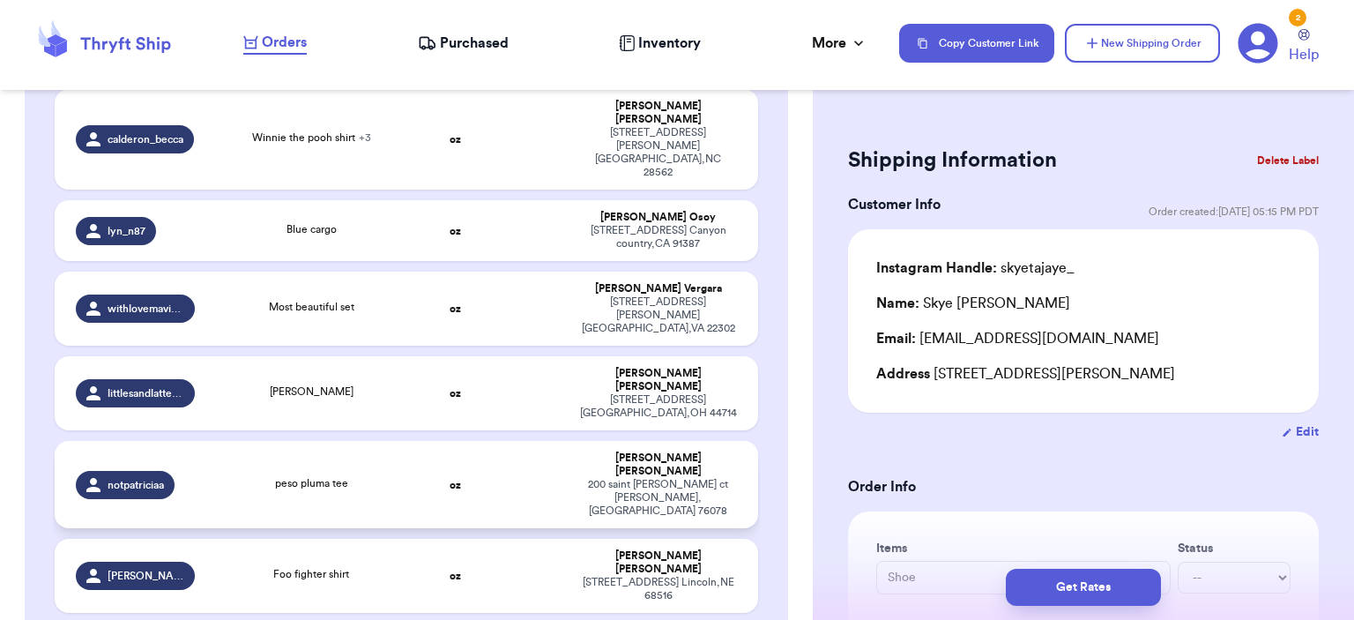
scroll to position [479, 0]
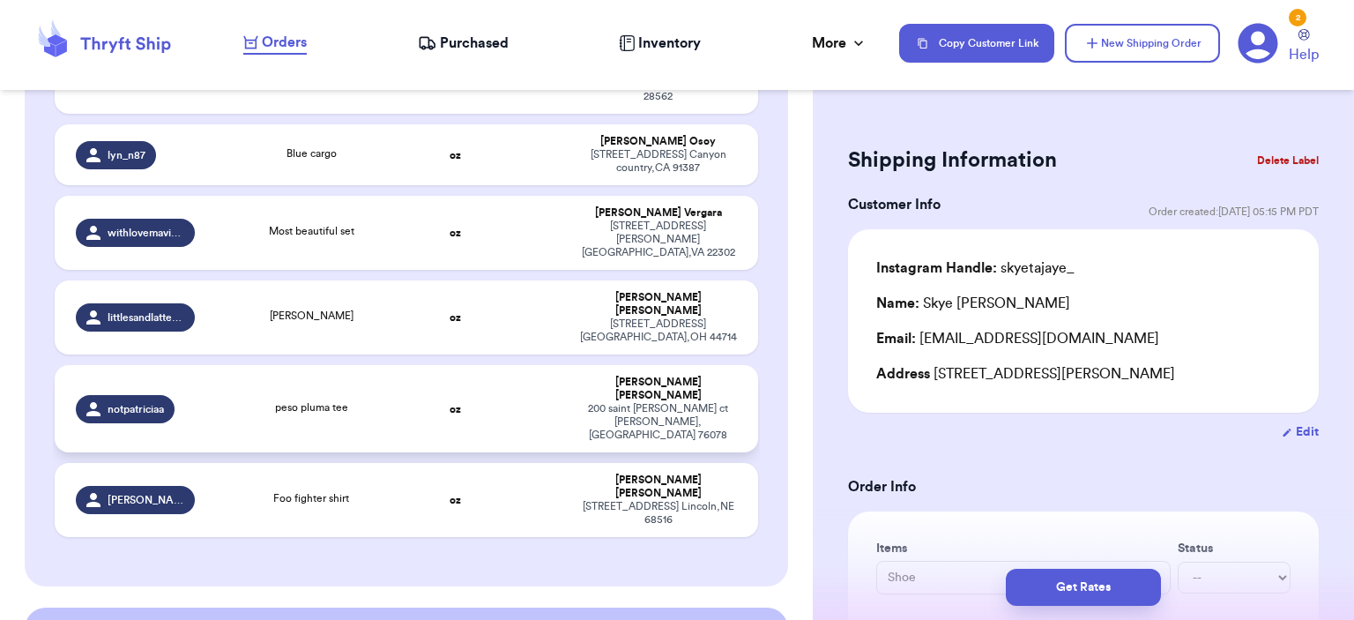
click at [400, 365] on td "peso pluma tee" at bounding box center [311, 408] width 212 height 87
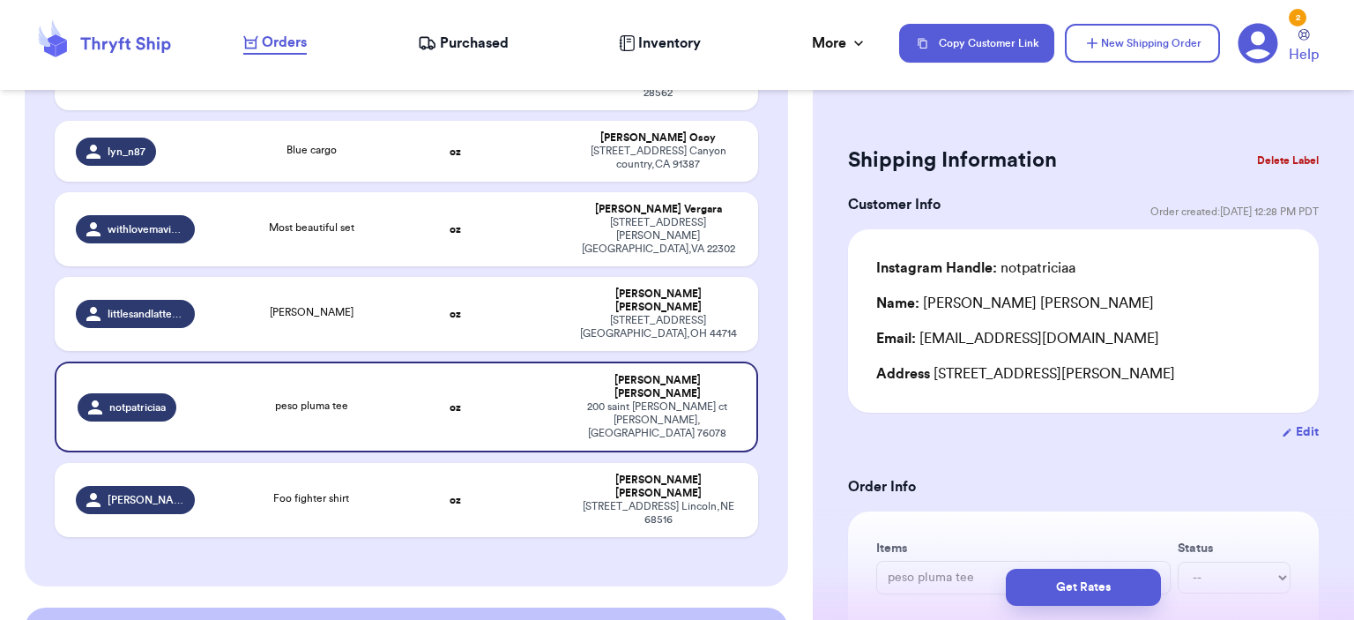
click at [844, 167] on button "Delete Label" at bounding box center [1288, 160] width 76 height 39
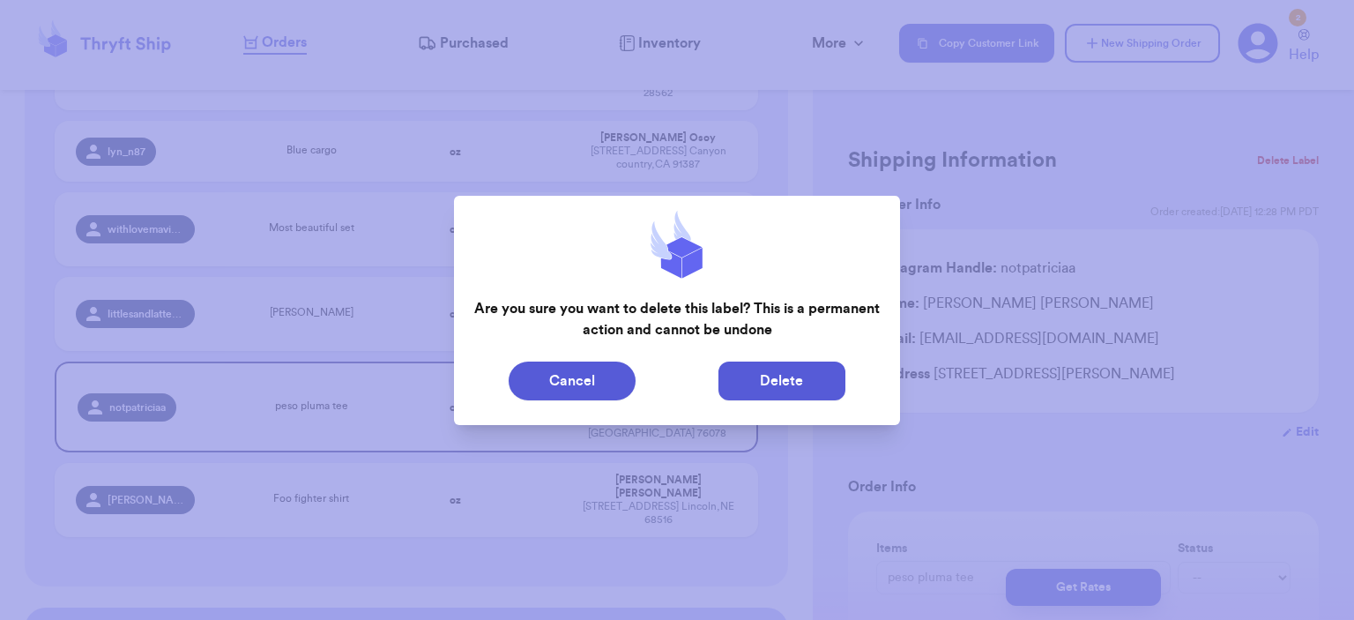
click at [836, 366] on button "Delete" at bounding box center [781, 380] width 127 height 39
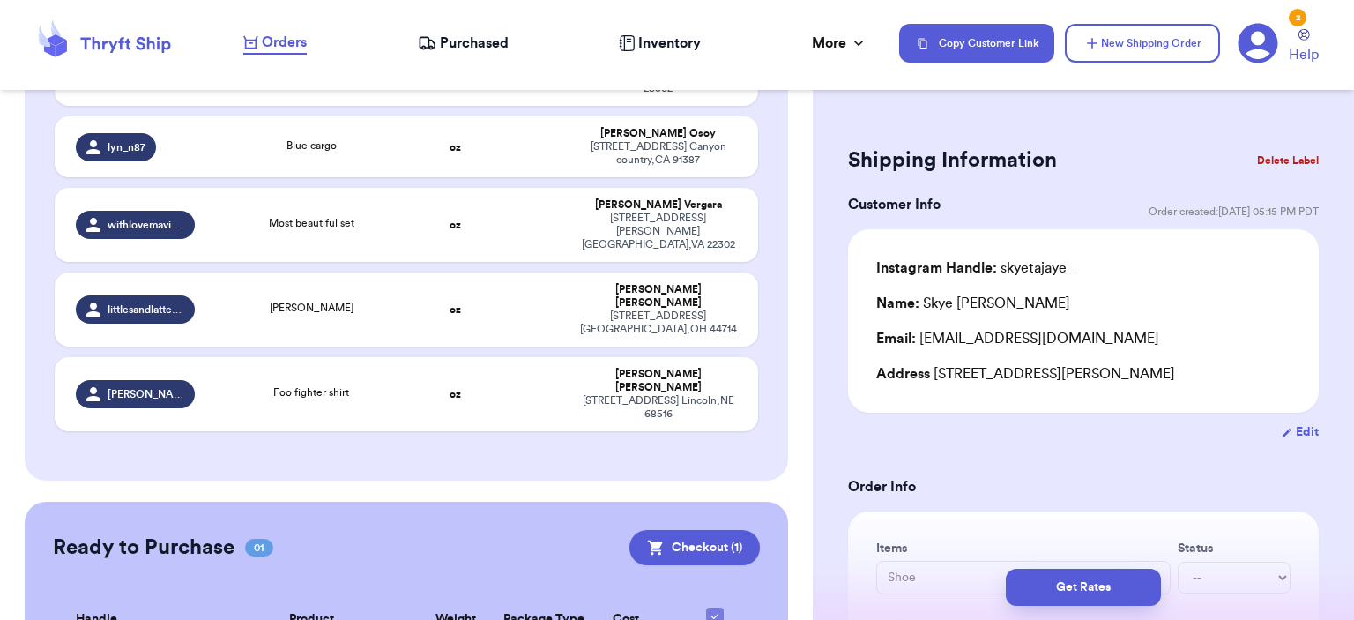
scroll to position [583, 0]
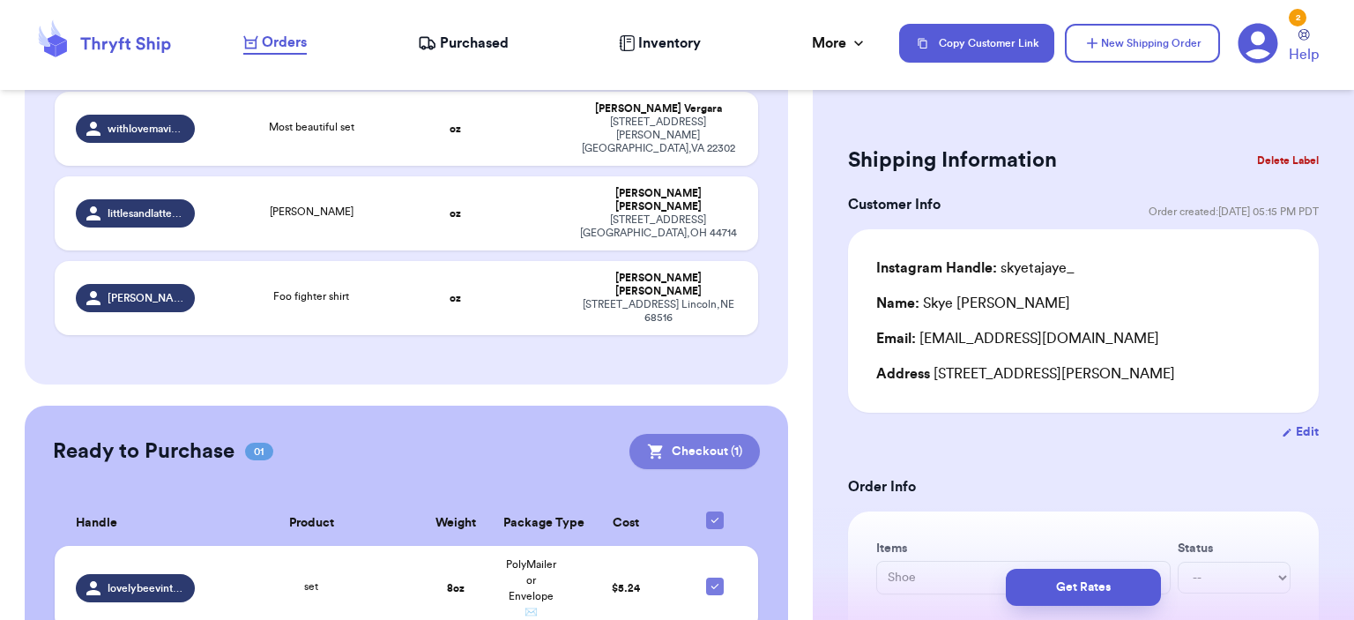
click at [709, 434] on button "Checkout ( 1 )" at bounding box center [694, 451] width 130 height 35
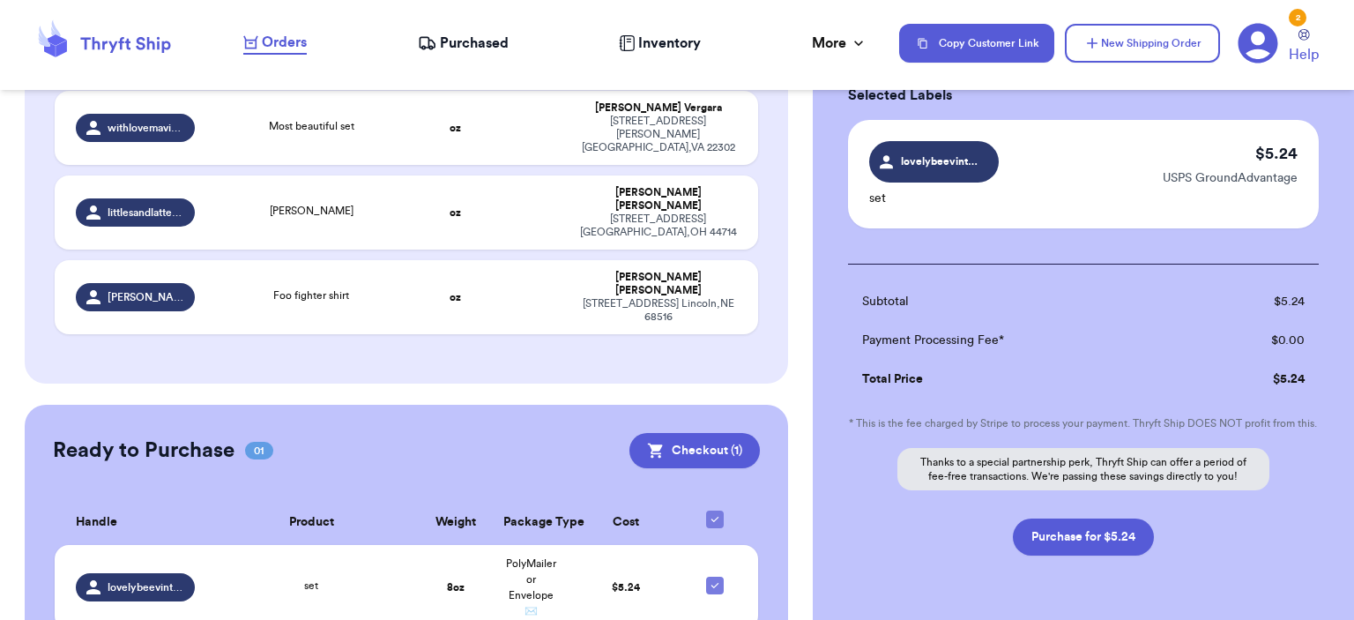
scroll to position [172, 0]
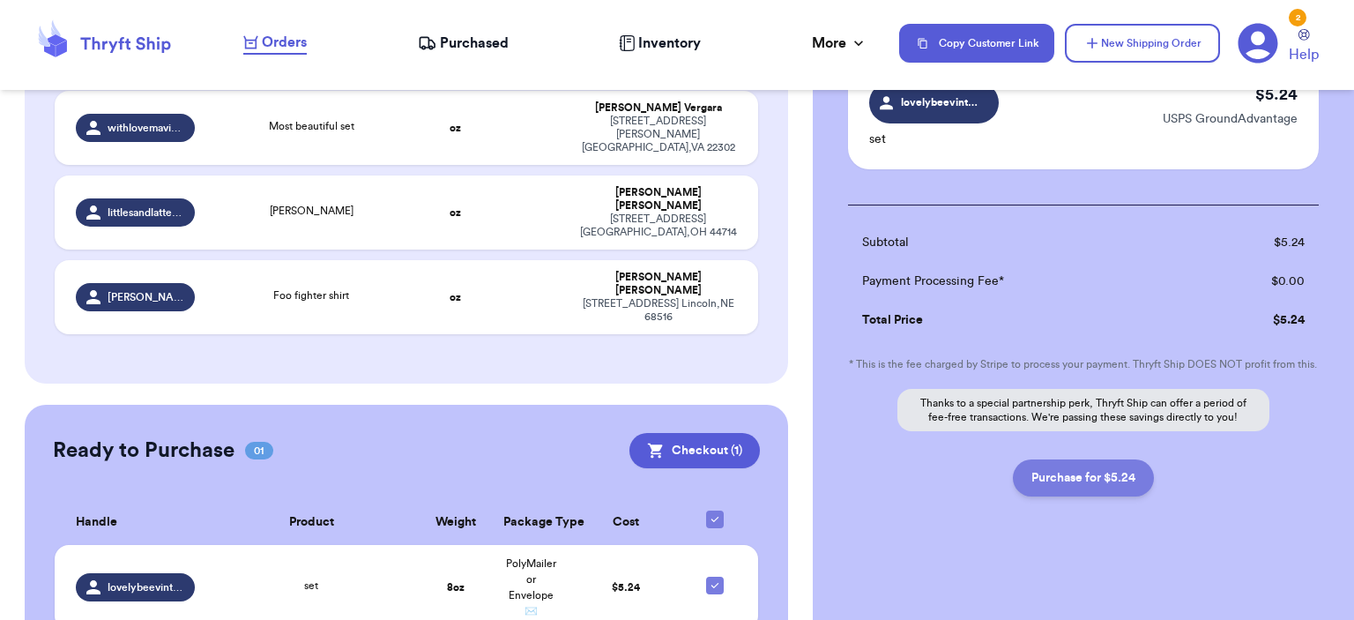
click at [844, 475] on button "Purchase for $5.24" at bounding box center [1083, 477] width 141 height 37
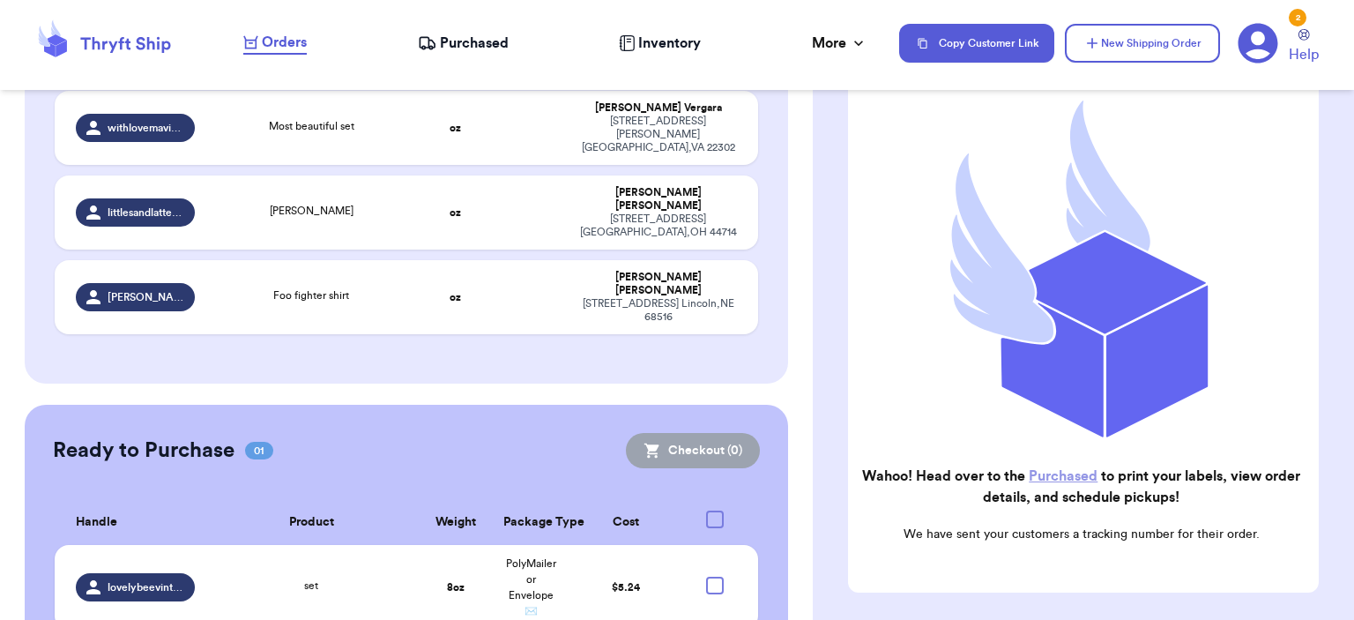
scroll to position [546, 0]
